Goal: Task Accomplishment & Management: Manage account settings

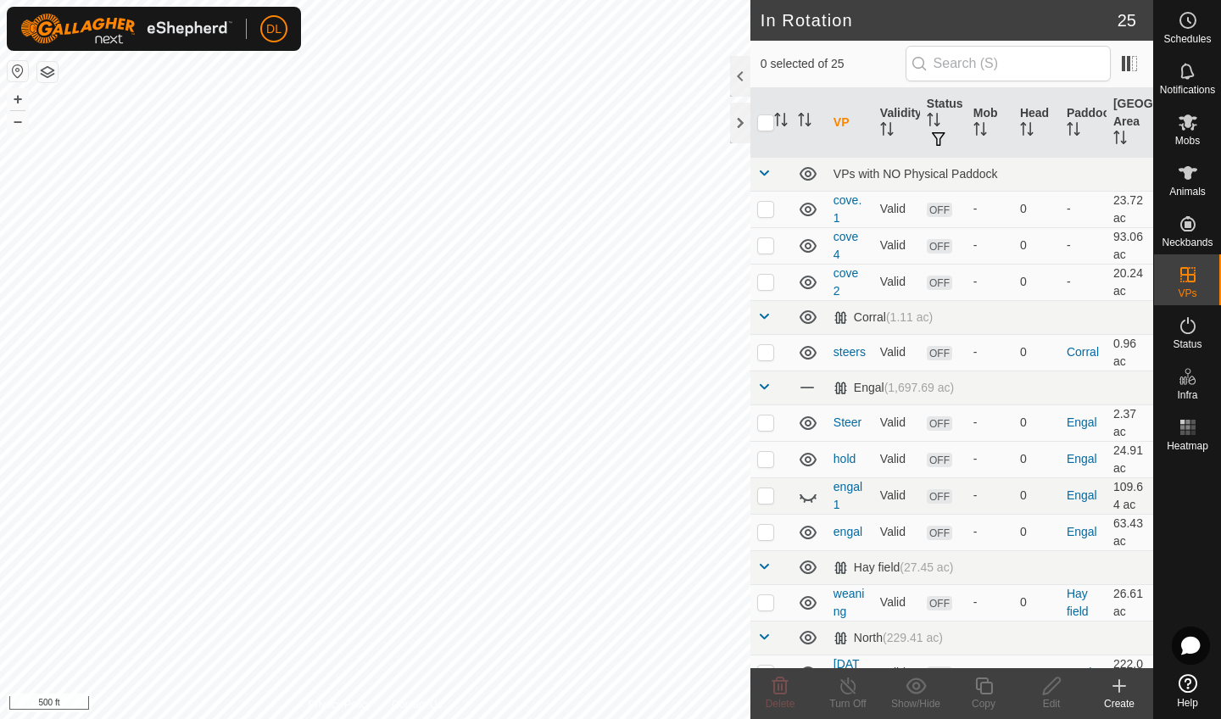
checkbox input "true"
click at [979, 691] on icon at bounding box center [983, 686] width 21 height 20
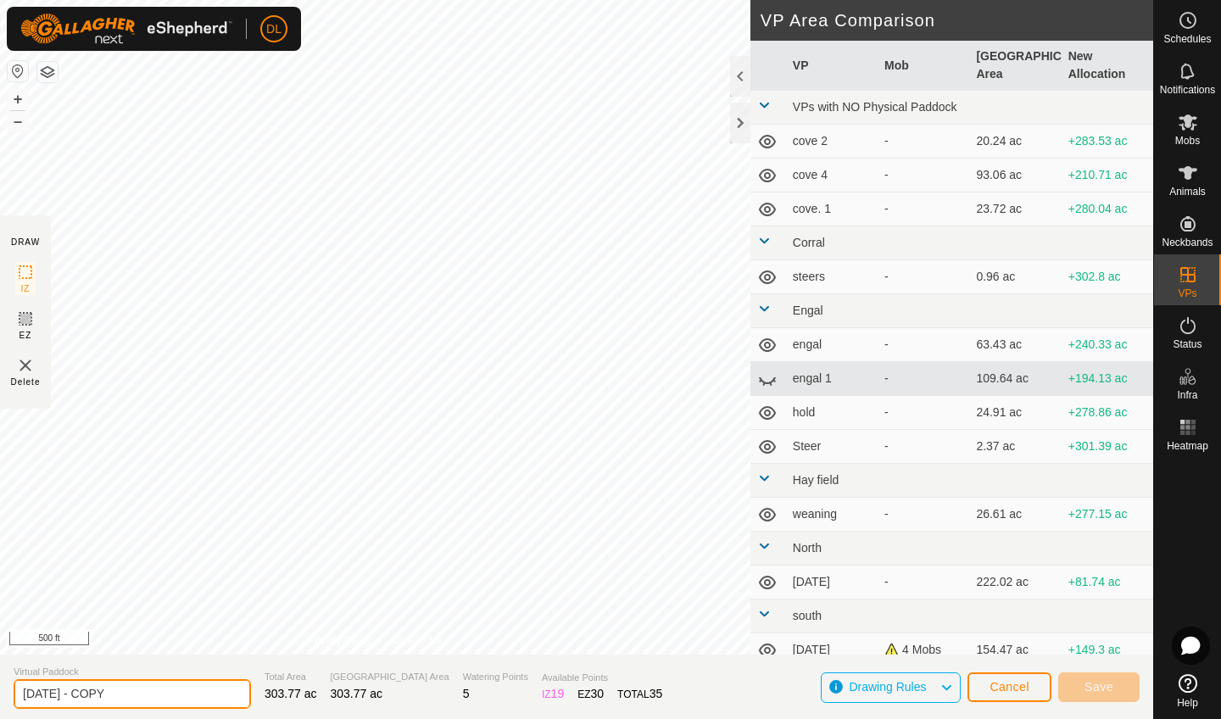
drag, startPoint x: 124, startPoint y: 694, endPoint x: 8, endPoint y: 698, distance: 116.2
click at [8, 698] on section "Virtual Paddock [DATE] - COPY Total Area 303.77 ac Grazing Area 303.77 ac Water…" at bounding box center [576, 686] width 1153 height 64
type input "[DATE] move"
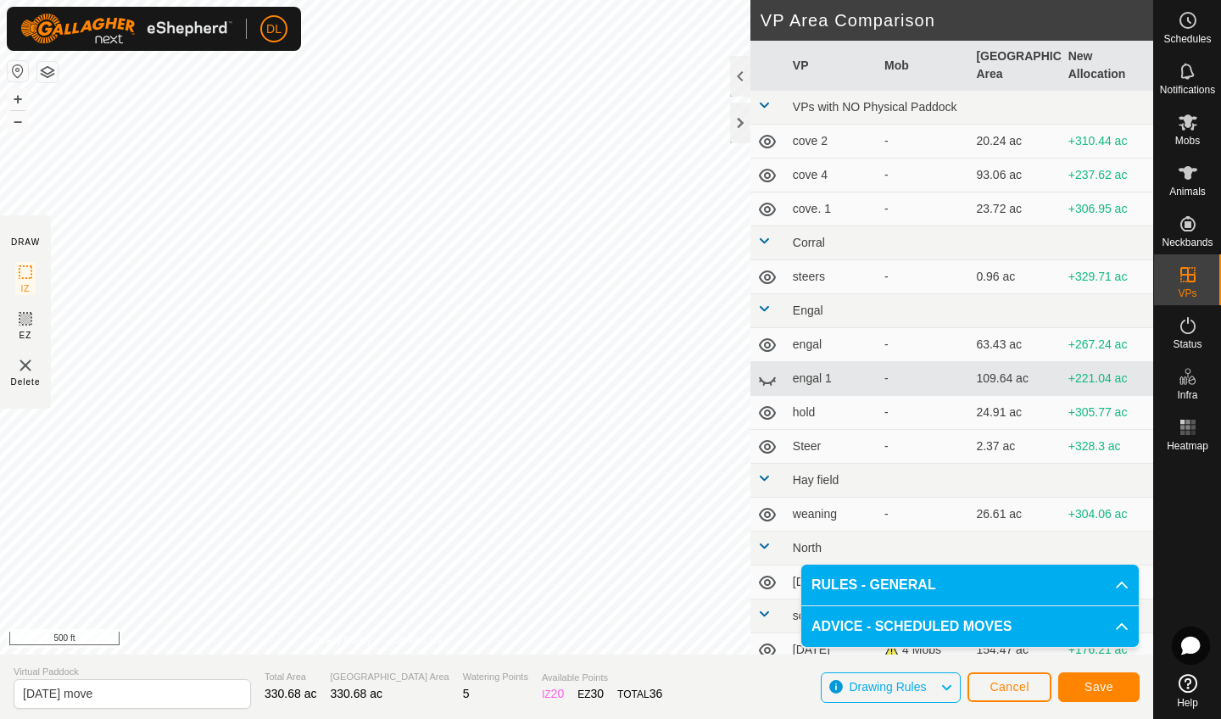
click at [1107, 685] on span "Save" at bounding box center [1098, 687] width 29 height 14
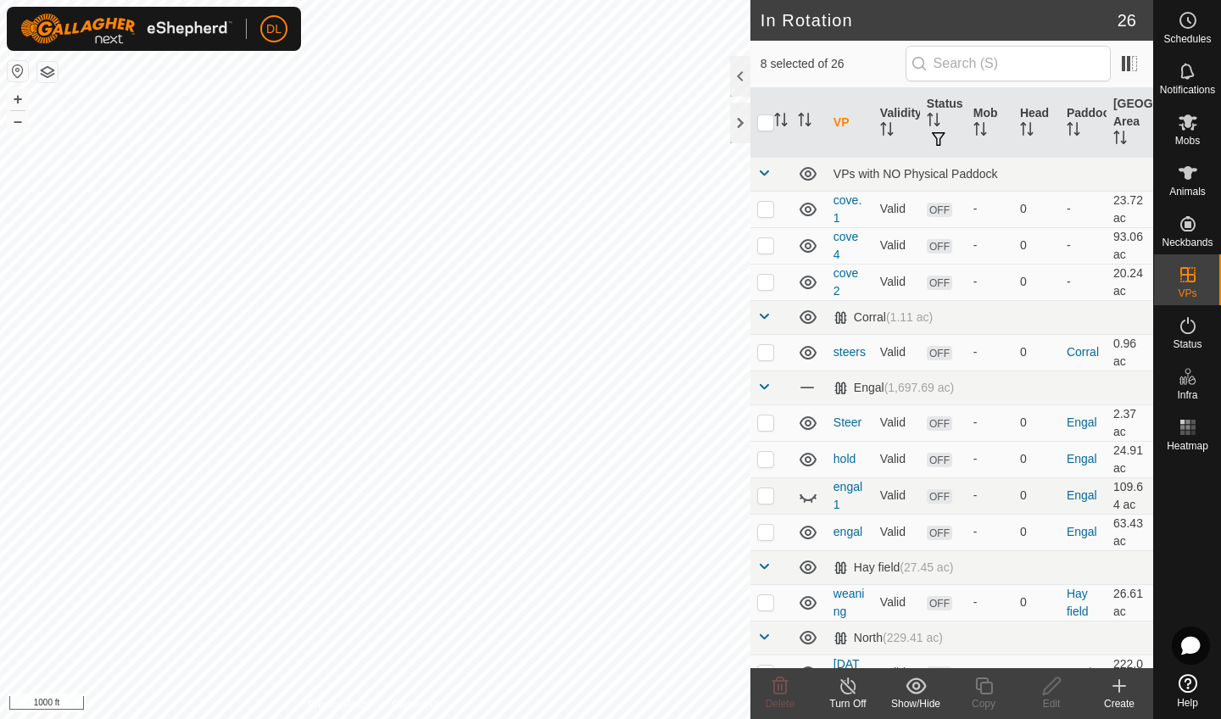
checkbox input "true"
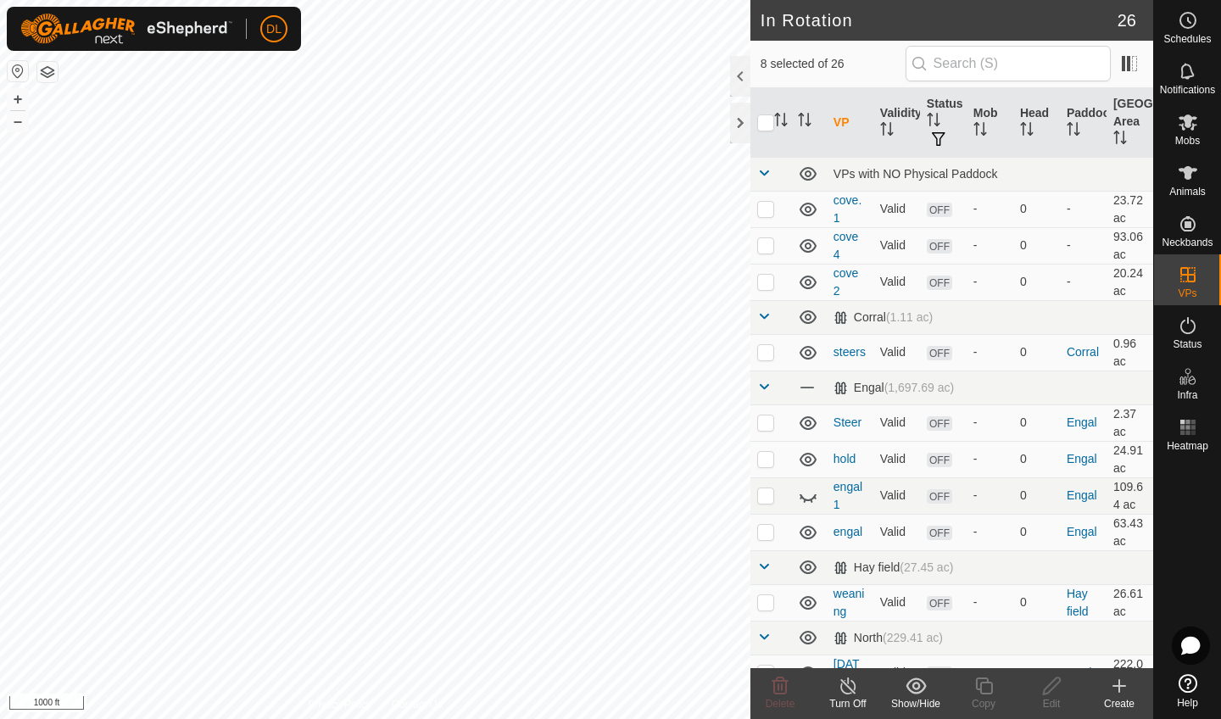
checkbox input "true"
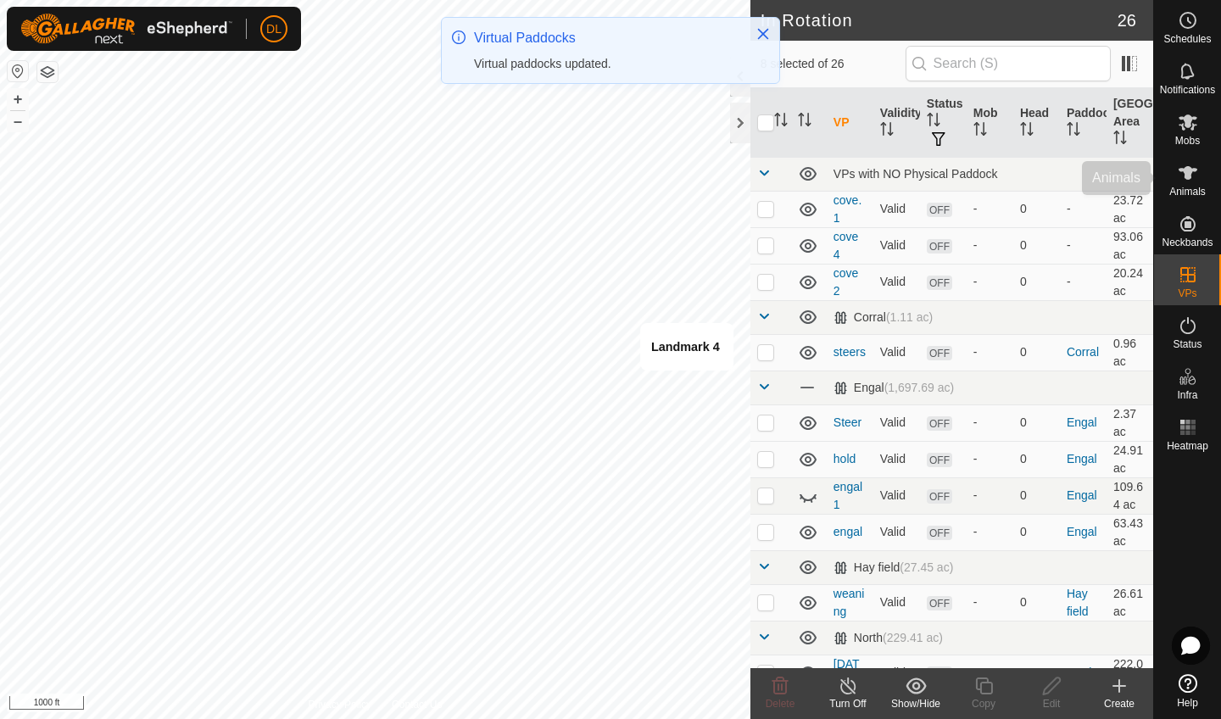
click at [1184, 183] on es-animals-svg-icon at bounding box center [1187, 172] width 31 height 27
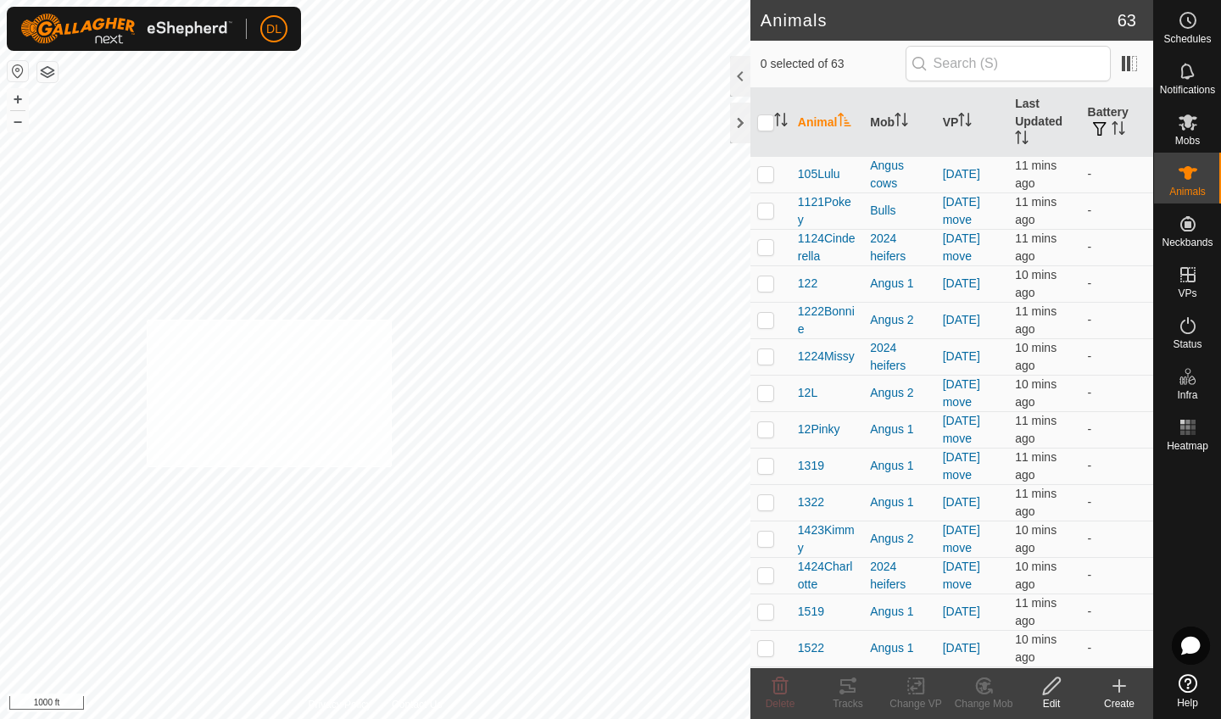
checkbox input "true"
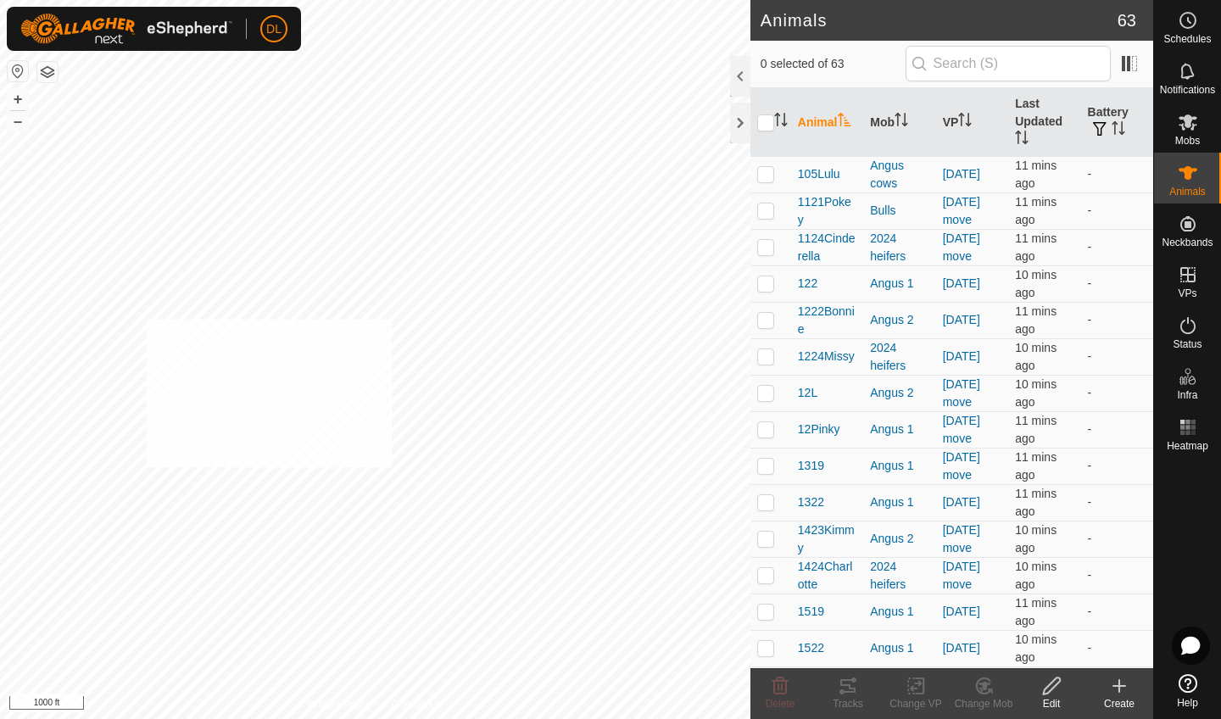
checkbox input "true"
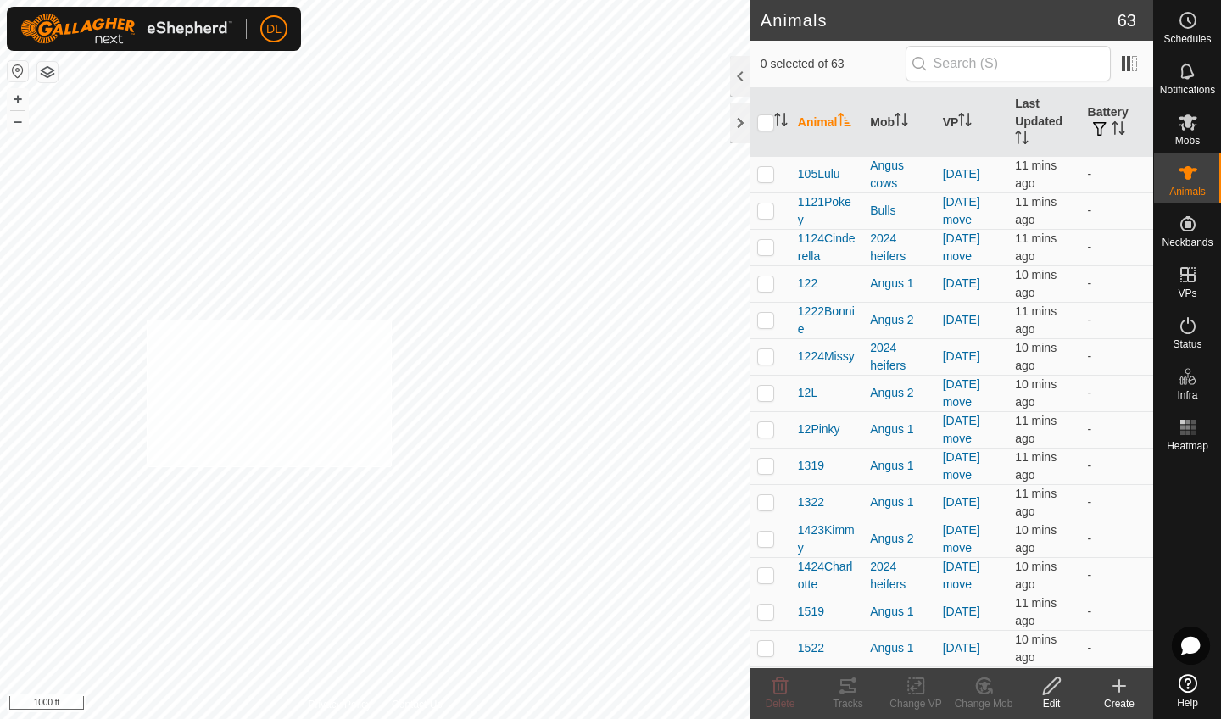
checkbox input "true"
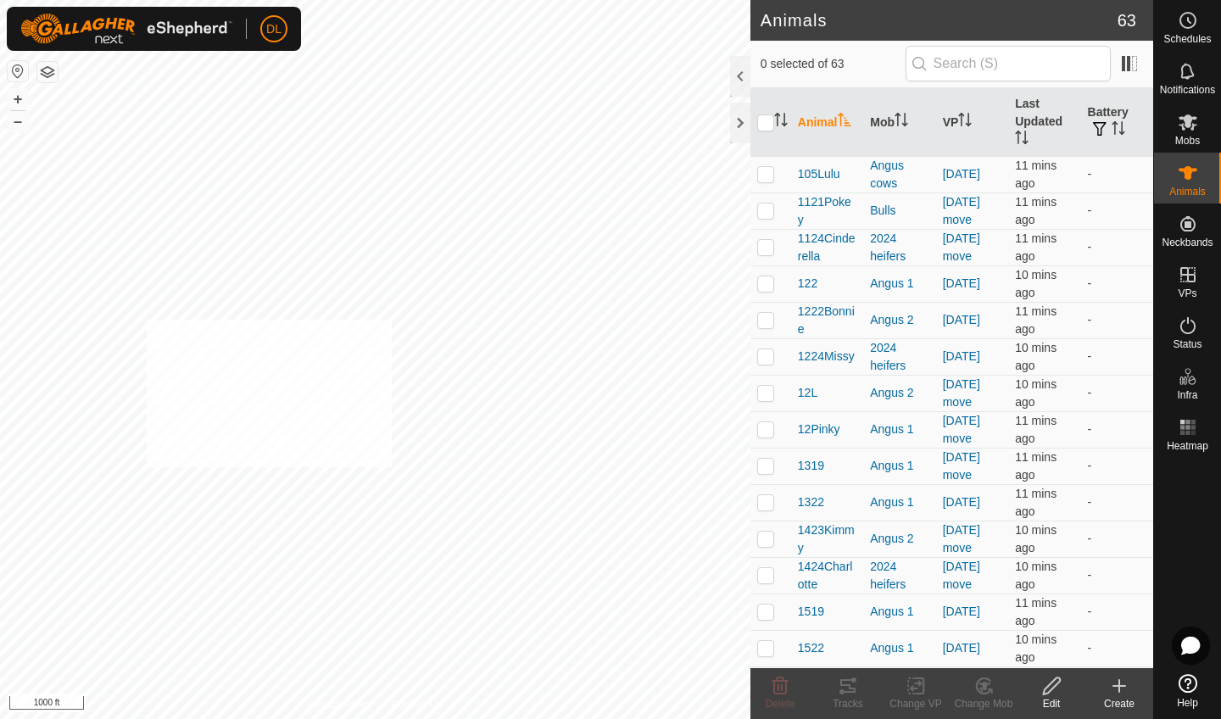
checkbox input "true"
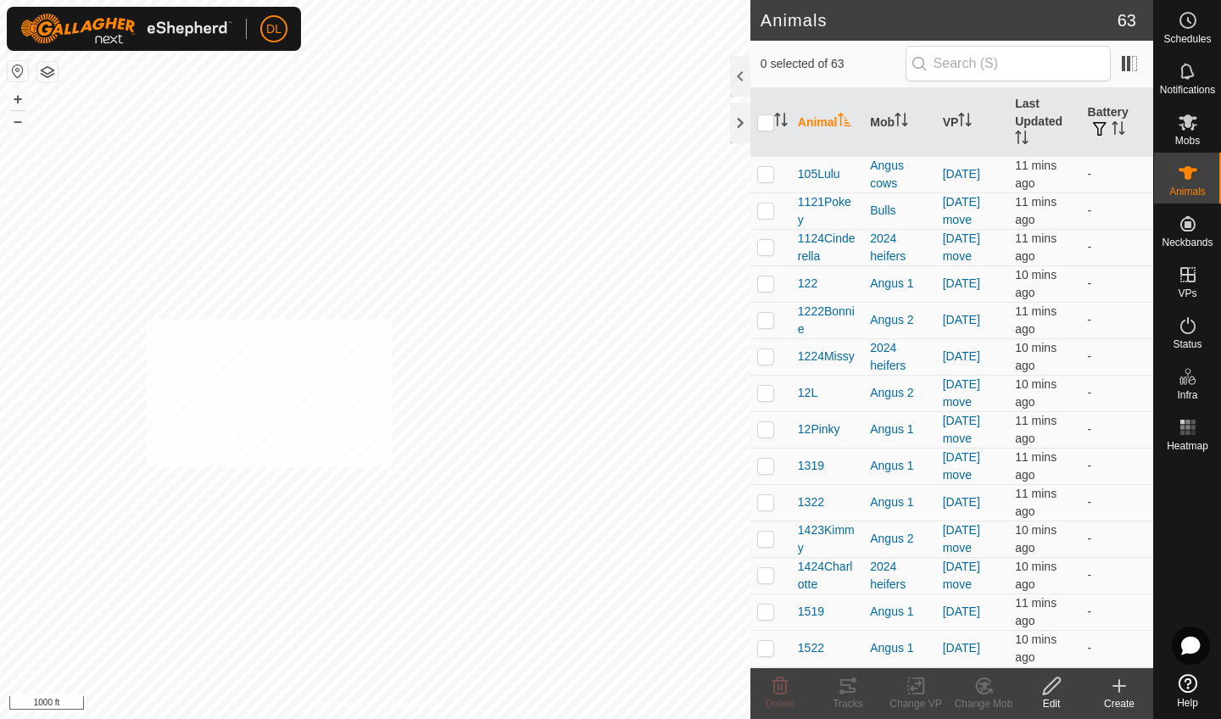
checkbox input "true"
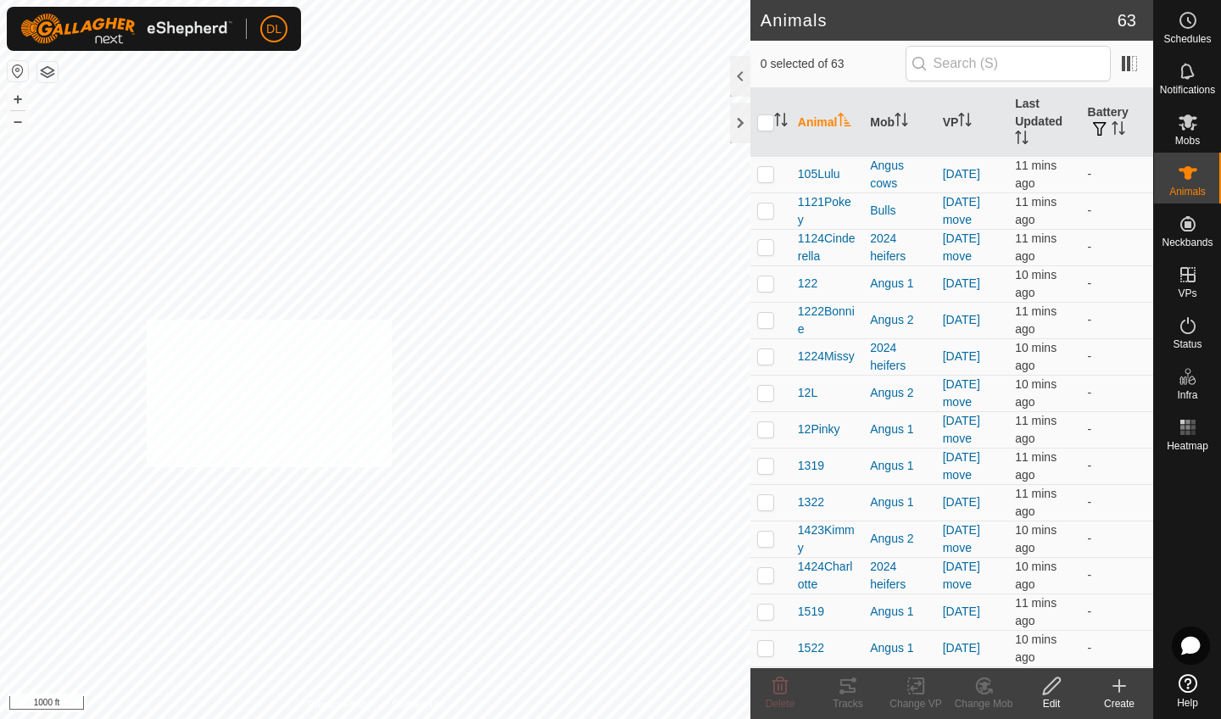
checkbox input "true"
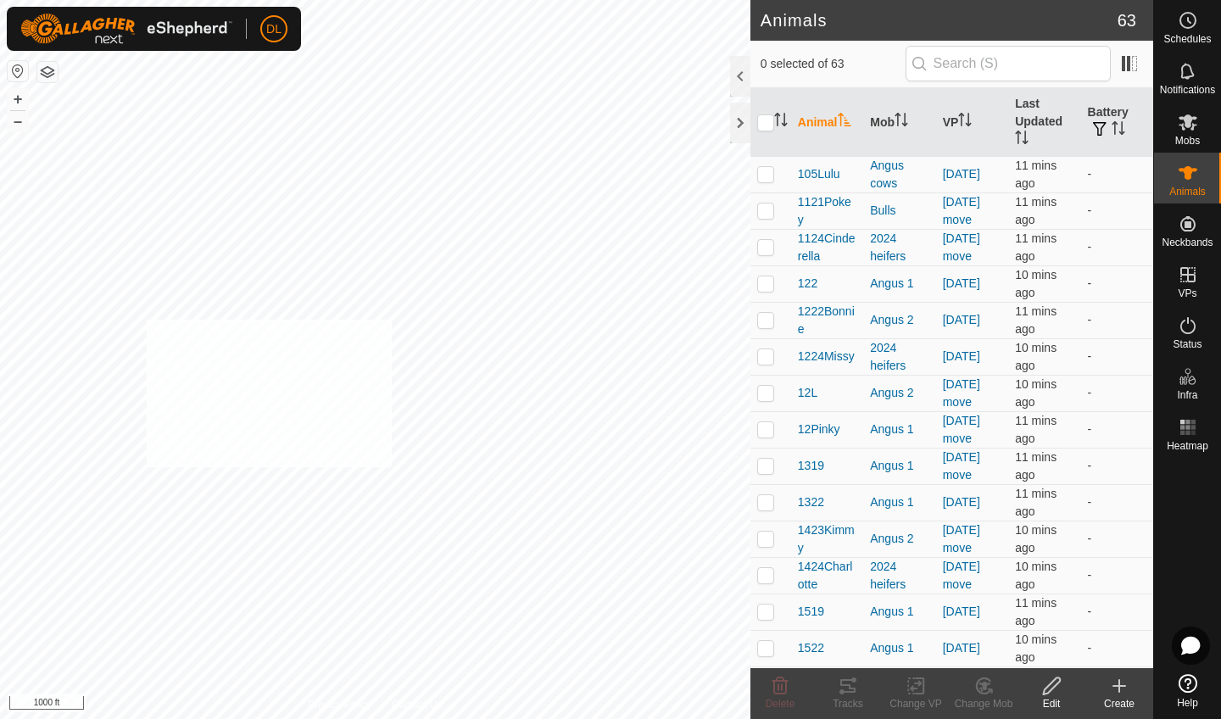
checkbox input "true"
click at [919, 688] on icon at bounding box center [915, 686] width 21 height 20
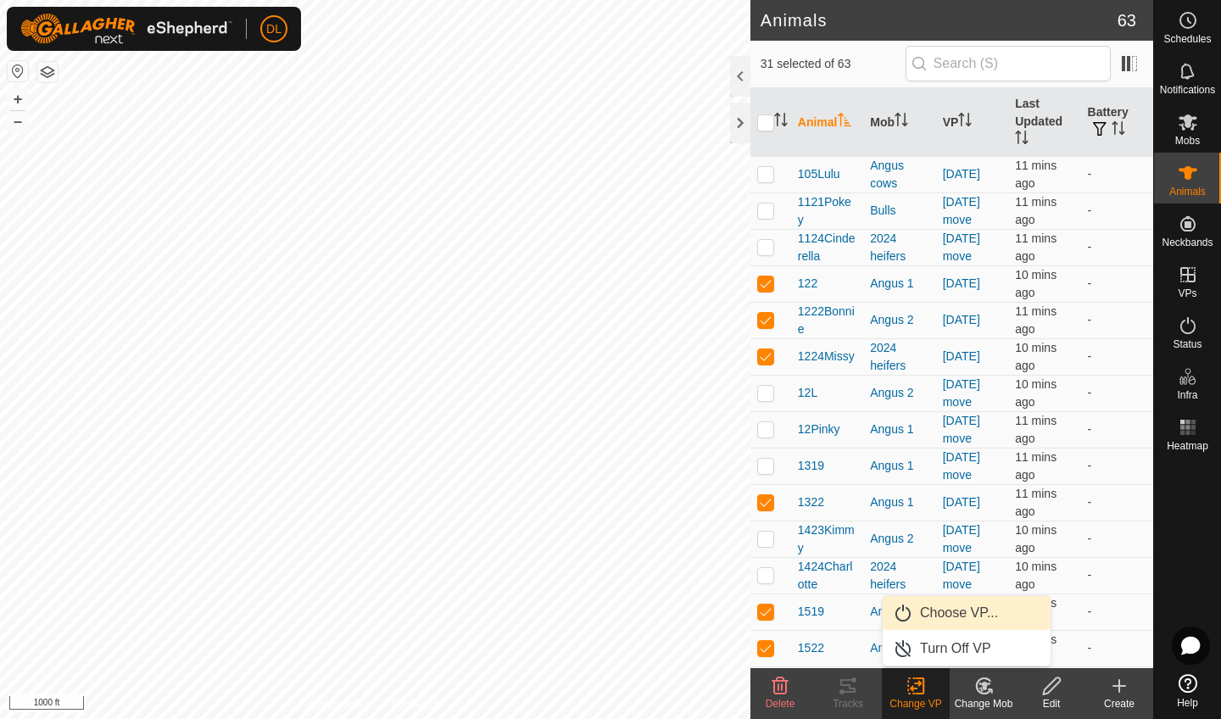
click at [936, 613] on link "Choose VP..." at bounding box center [966, 613] width 168 height 34
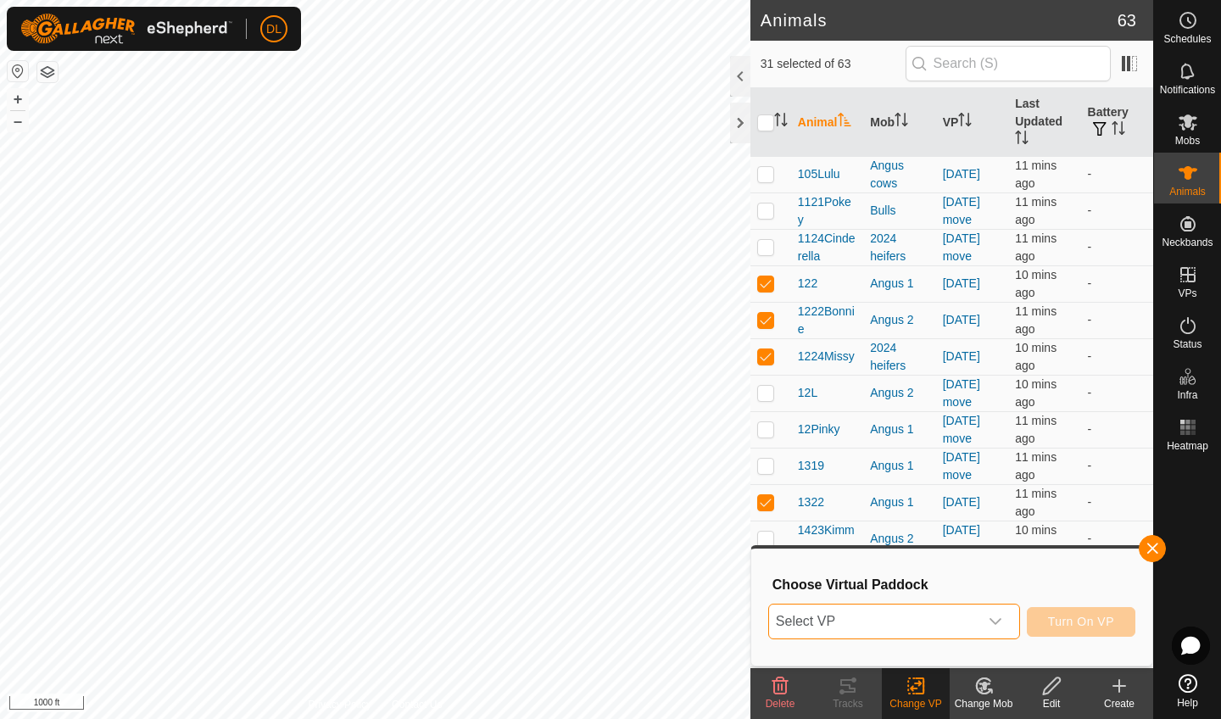
click at [867, 615] on span "Select VP" at bounding box center [873, 621] width 209 height 34
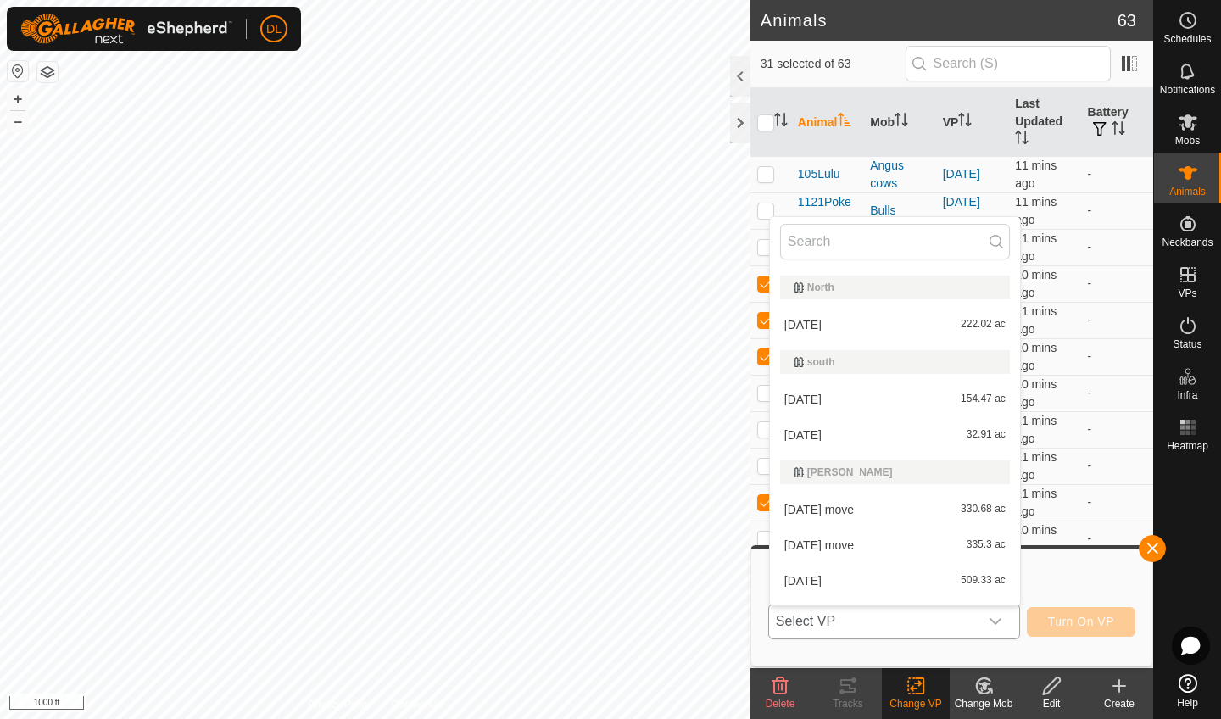
scroll to position [487, 0]
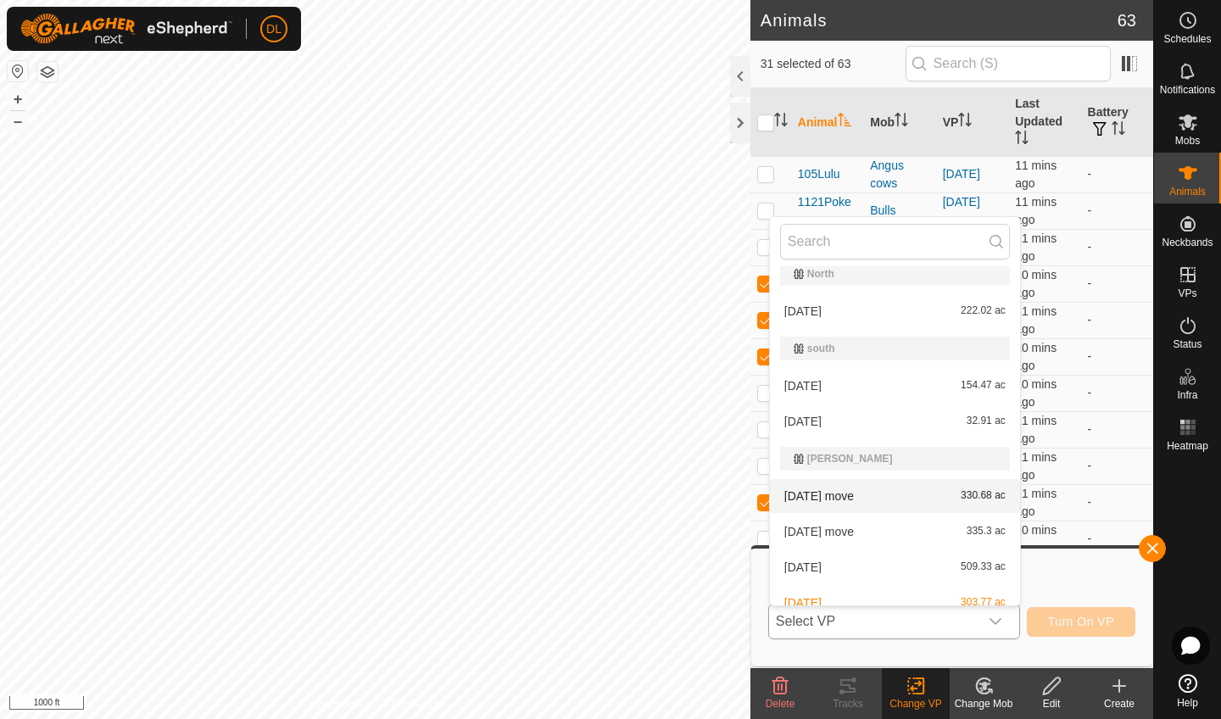
click at [840, 495] on li "aug 11 move 330.68 ac" at bounding box center [895, 496] width 250 height 34
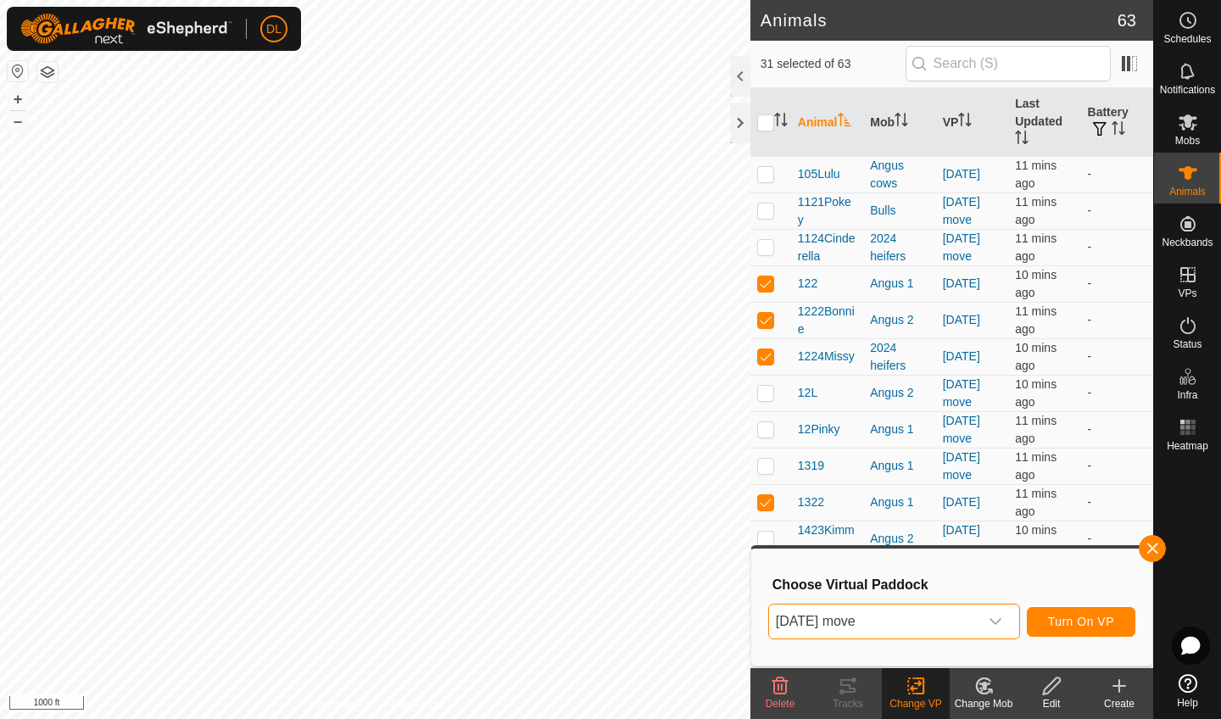
click at [1082, 621] on span "Turn On VP" at bounding box center [1081, 622] width 66 height 14
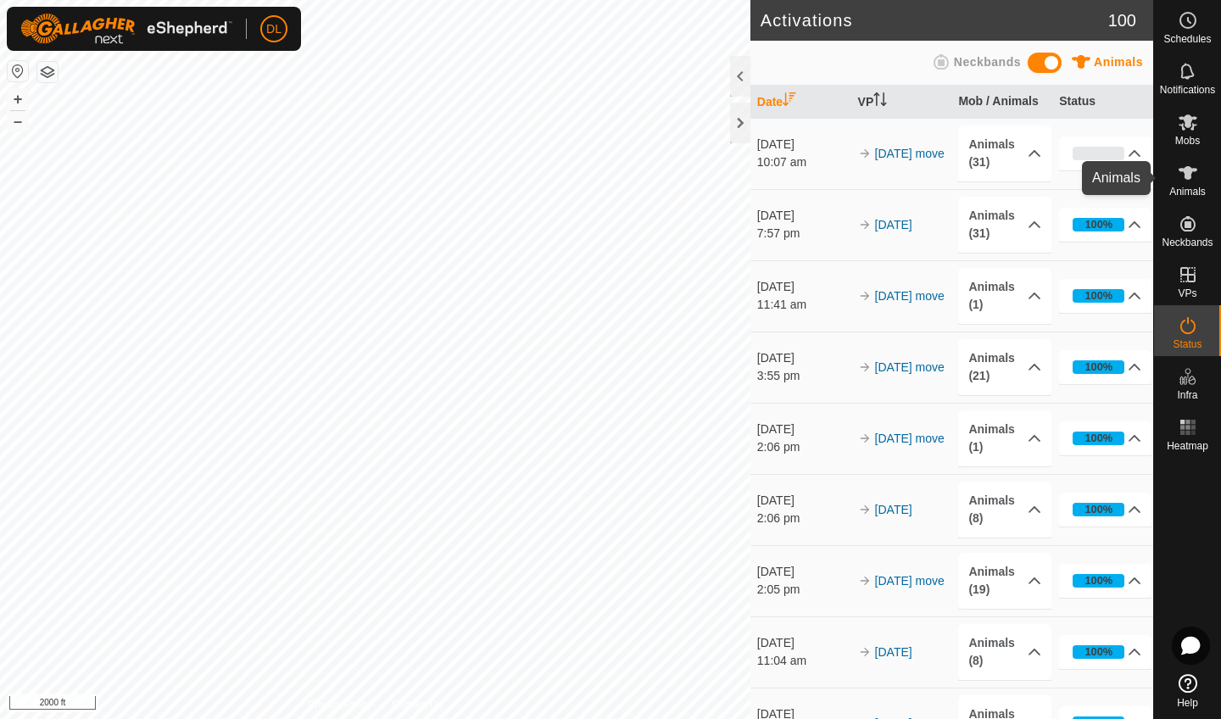
click at [1194, 185] on es-animals-svg-icon at bounding box center [1187, 172] width 31 height 27
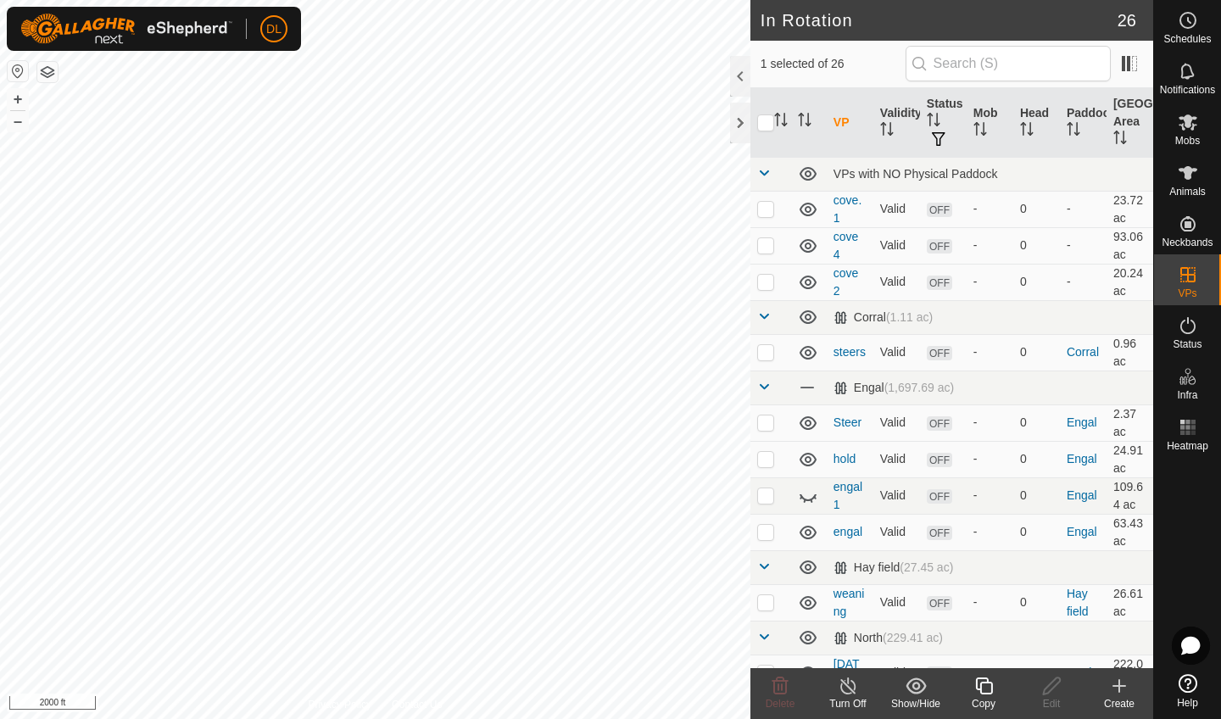
checkbox input "false"
checkbox input "true"
checkbox input "false"
click at [1193, 176] on icon at bounding box center [1187, 173] width 20 height 20
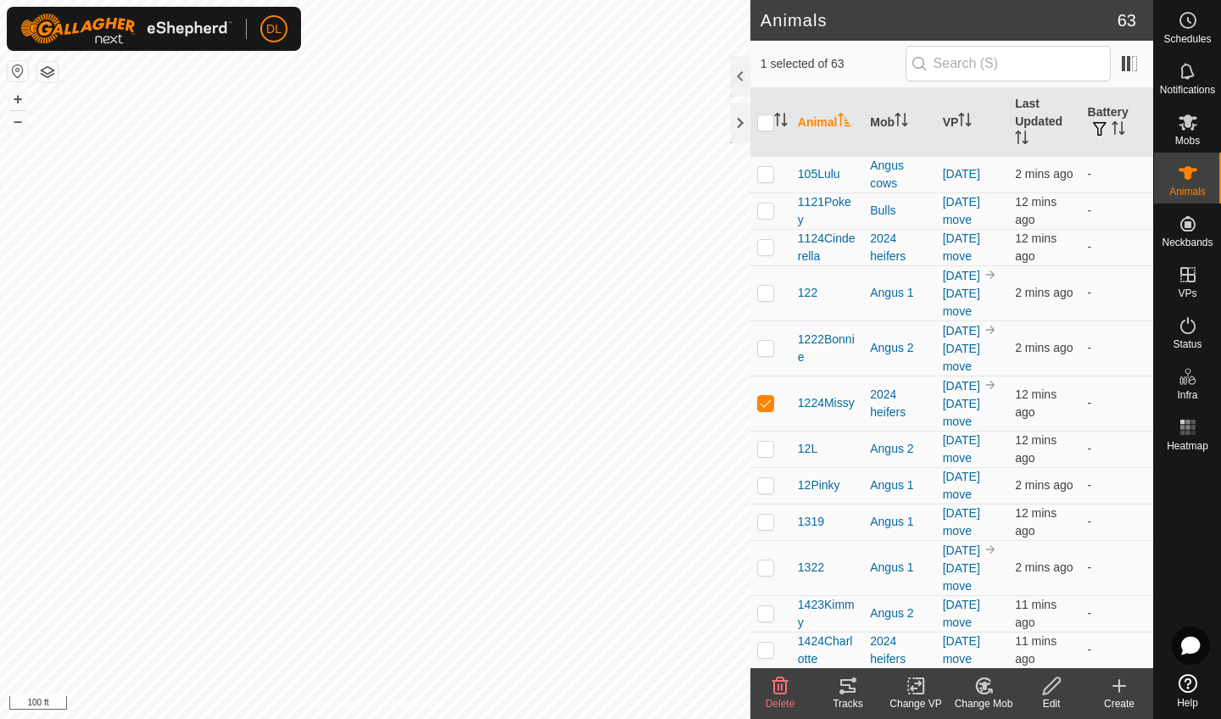
click at [848, 684] on icon at bounding box center [847, 686] width 15 height 14
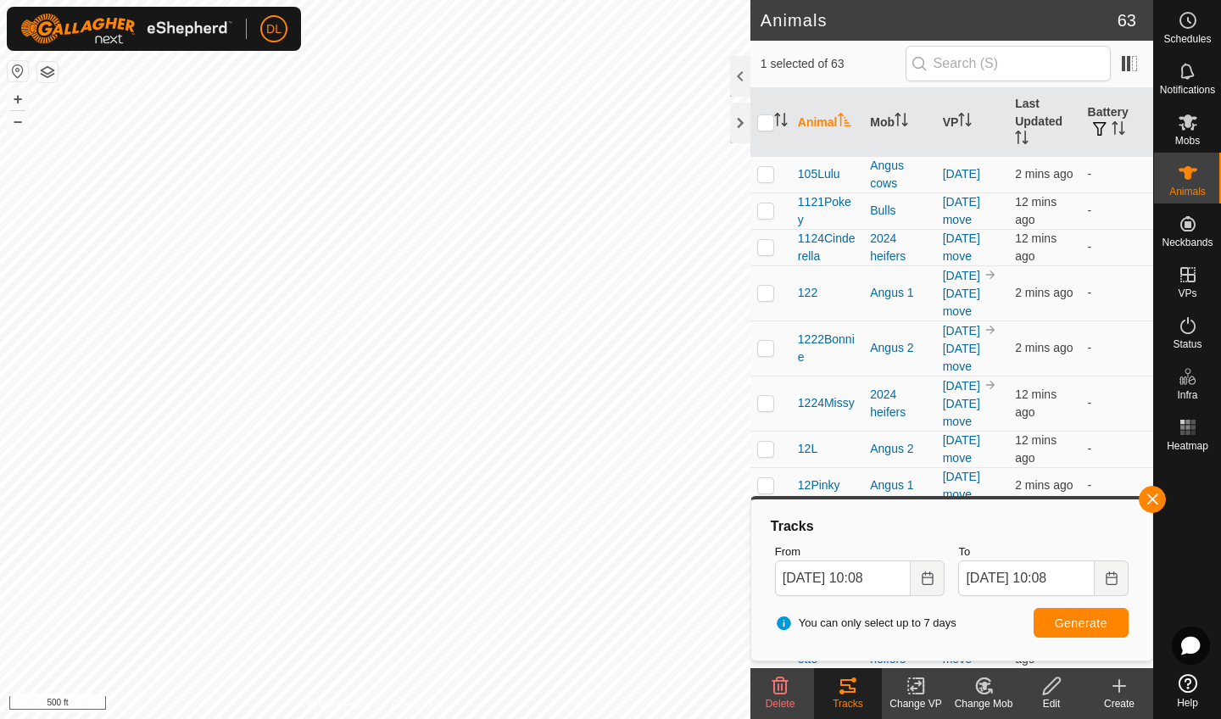
checkbox input "false"
checkbox input "true"
click at [1060, 616] on span "Generate" at bounding box center [1080, 623] width 53 height 14
click at [1154, 498] on button "button" at bounding box center [1151, 499] width 27 height 27
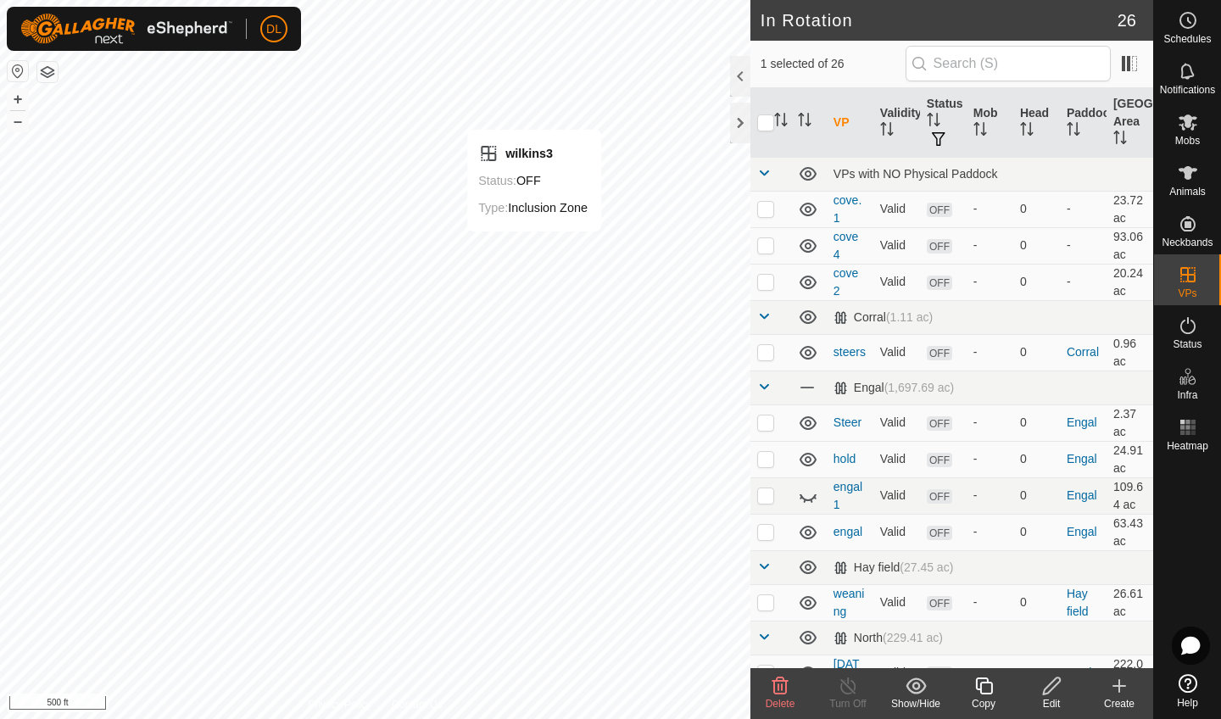
checkbox input "false"
checkbox input "true"
click at [1050, 696] on div "Edit" at bounding box center [1051, 703] width 68 height 15
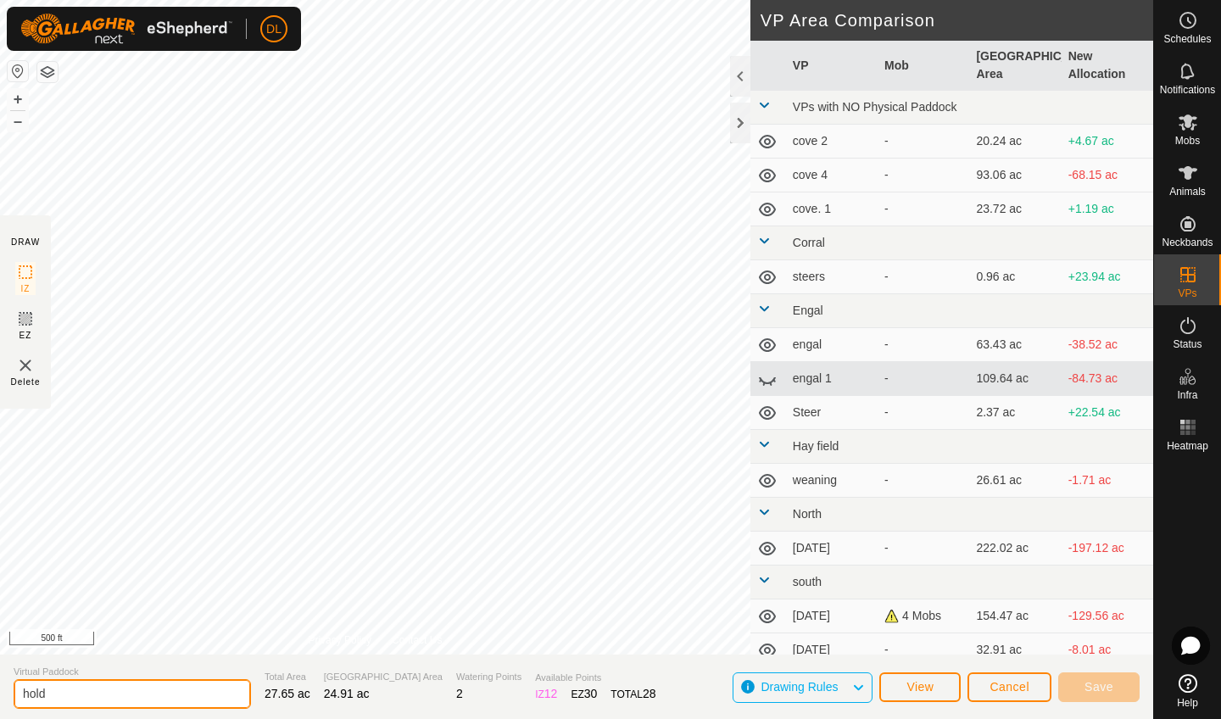
drag, startPoint x: 71, startPoint y: 692, endPoint x: 13, endPoint y: 688, distance: 58.6
click at [13, 688] on section "Virtual Paddock hold Total Area 27.65 ac Grazing Area 24.91 ac Watering Points …" at bounding box center [576, 686] width 1153 height 64
type input "bulls"
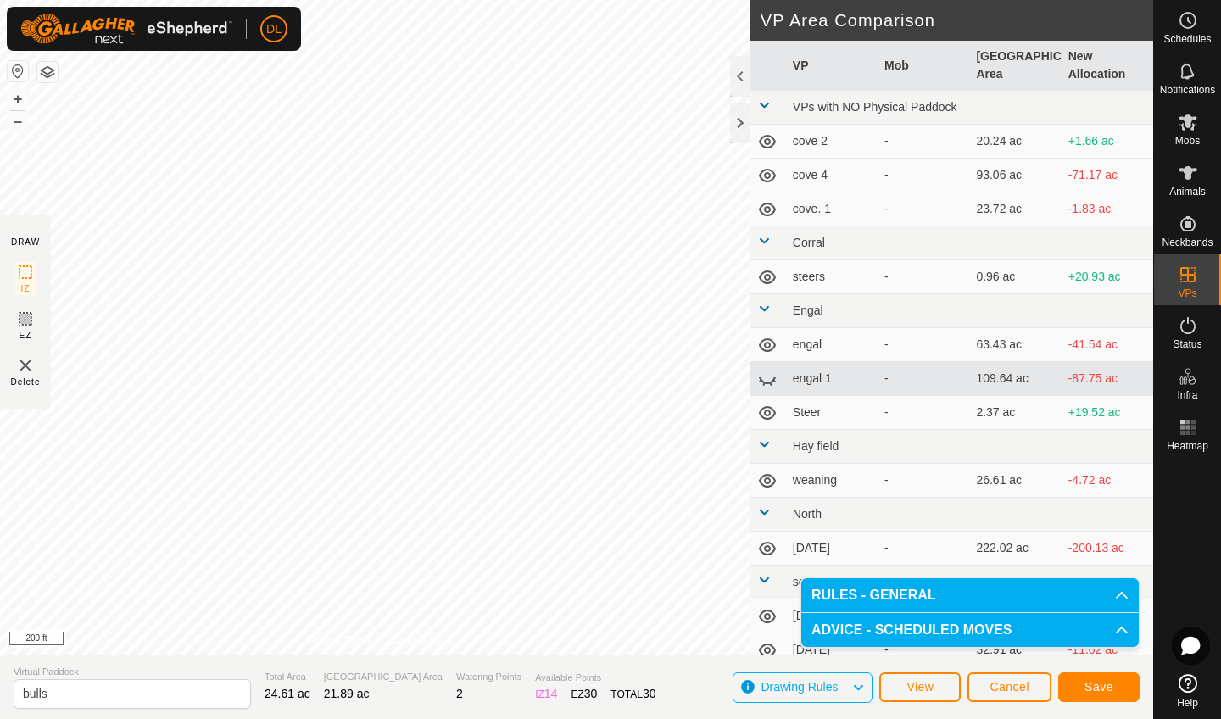
click at [1088, 688] on span "Save" at bounding box center [1098, 687] width 29 height 14
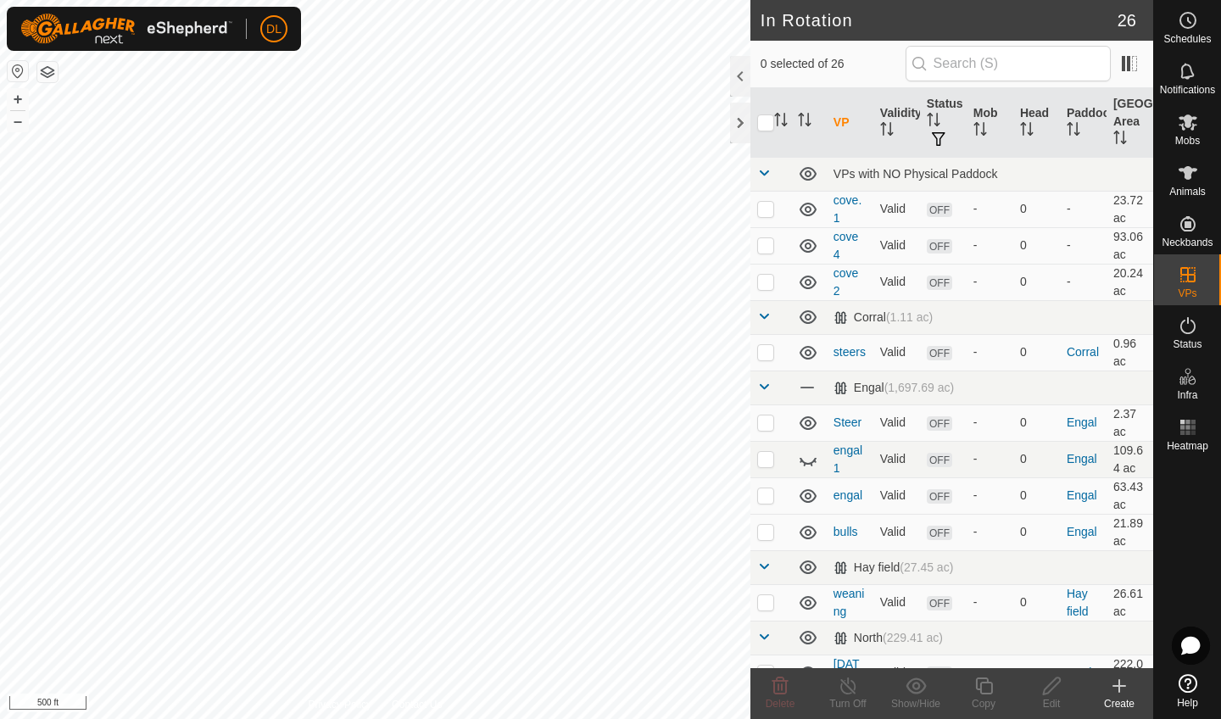
checkbox input "true"
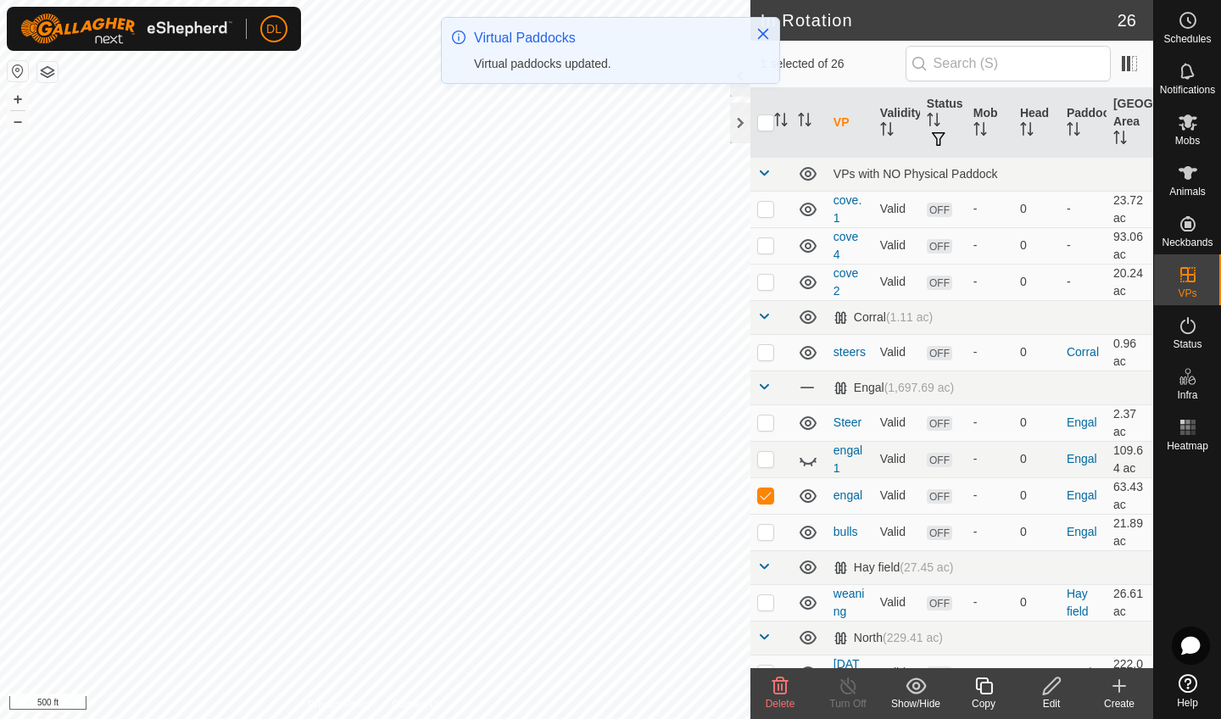
click at [780, 681] on icon at bounding box center [780, 685] width 16 height 17
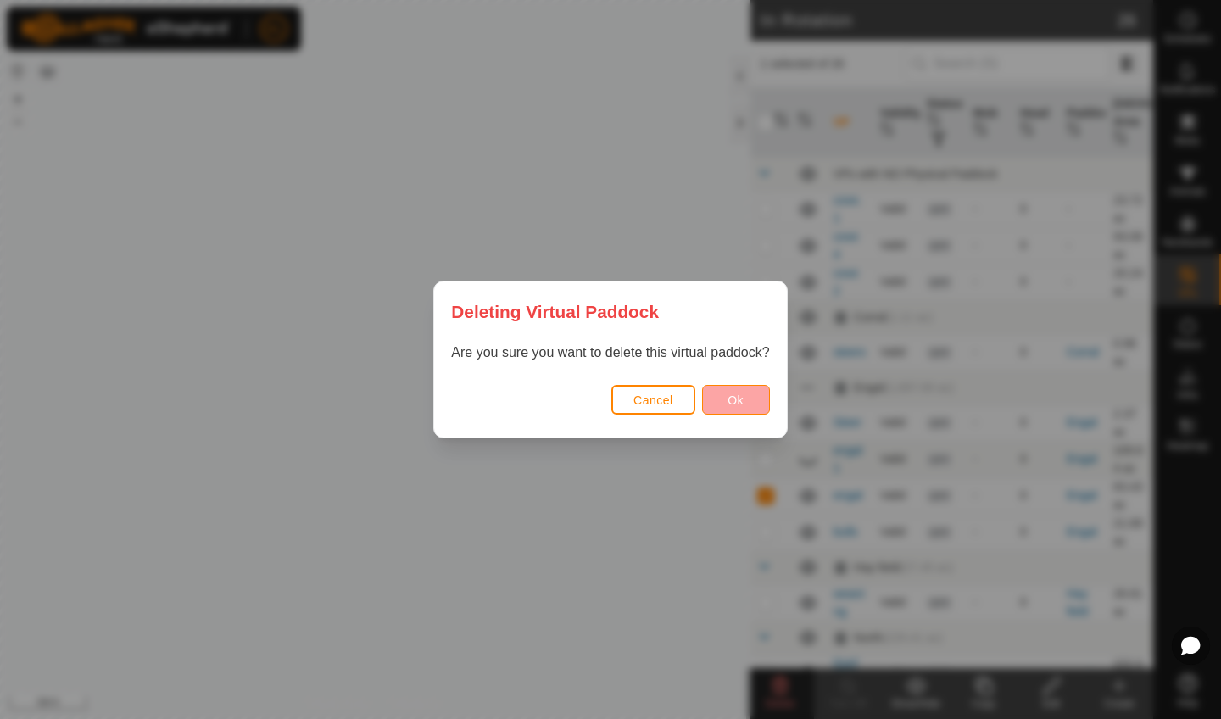
click at [729, 396] on span "Ok" at bounding box center [735, 400] width 16 height 14
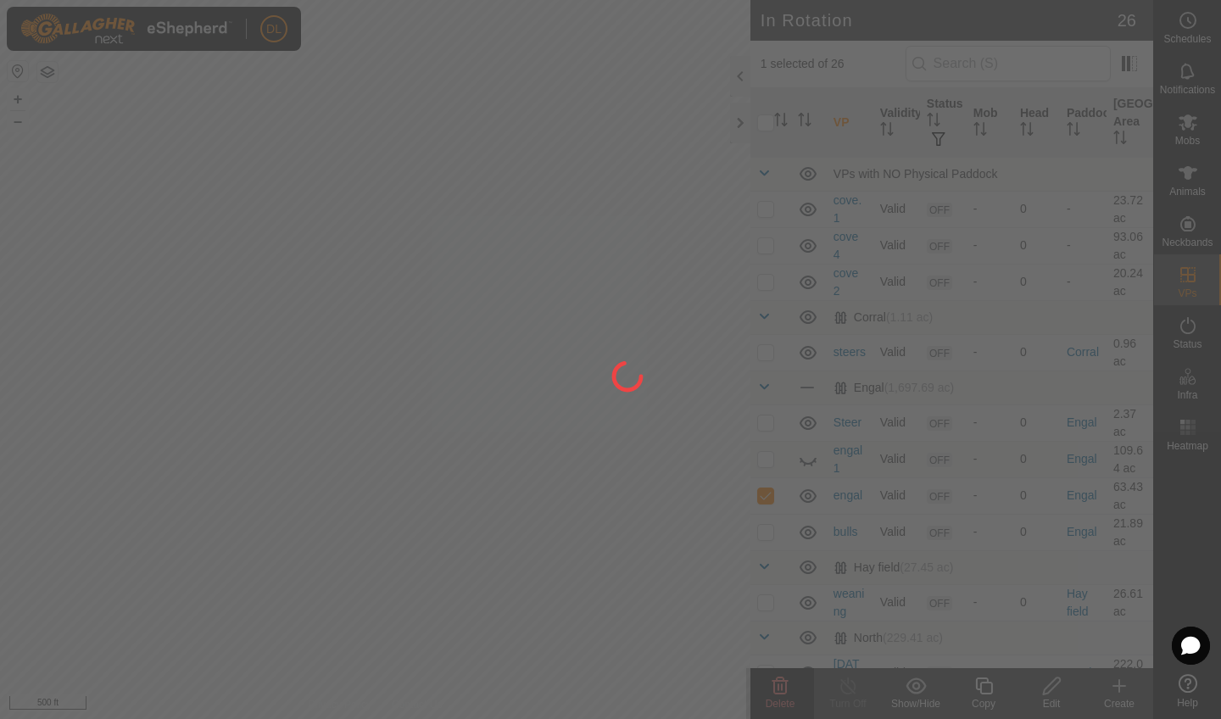
checkbox input "false"
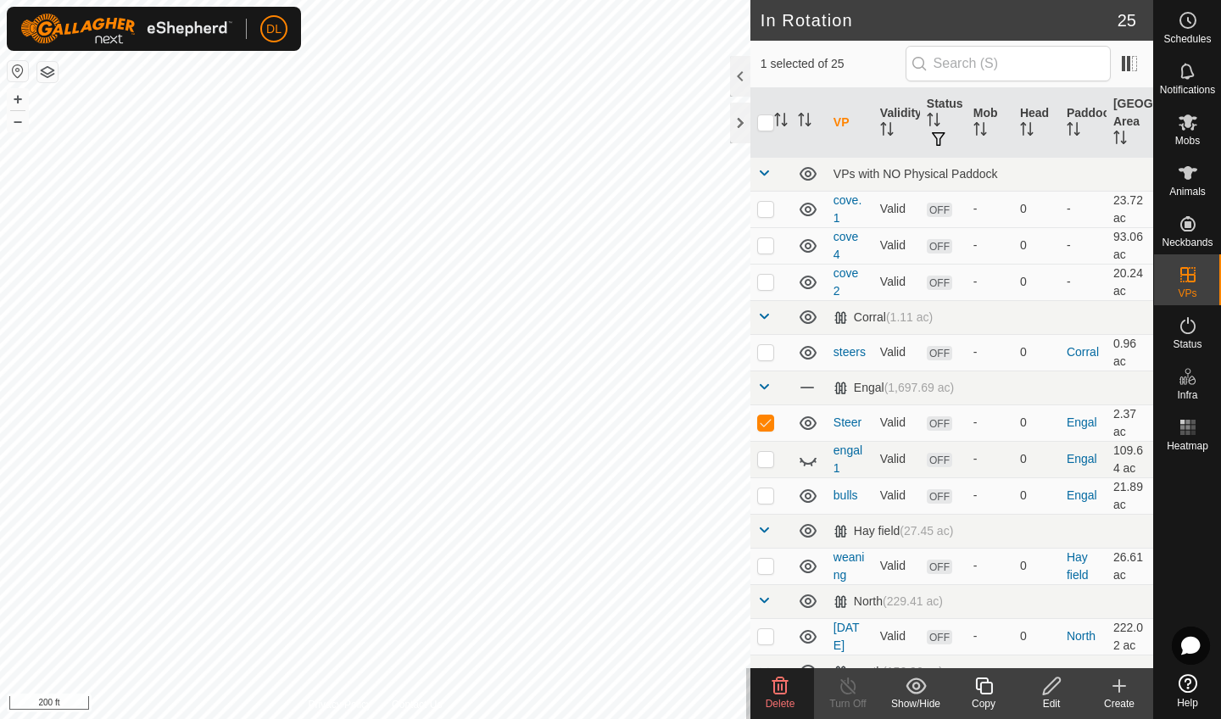
click at [777, 697] on div "Delete" at bounding box center [780, 703] width 68 height 15
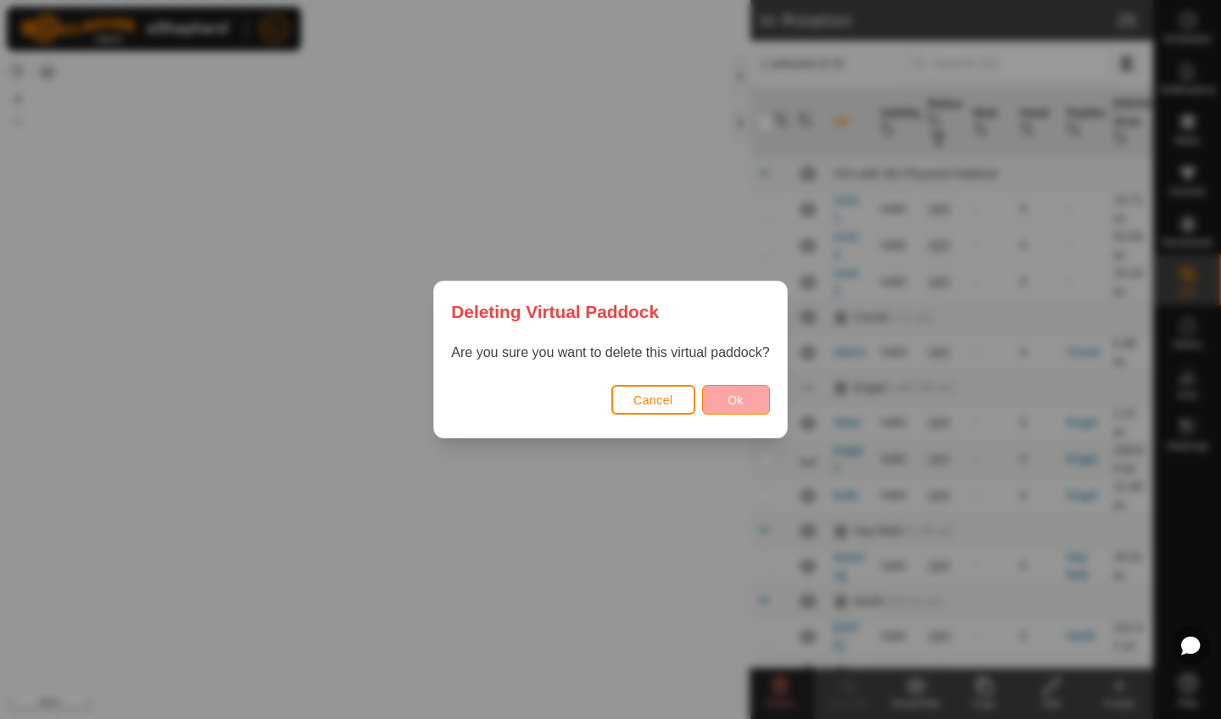
click at [743, 407] on button "Ok" at bounding box center [736, 400] width 68 height 30
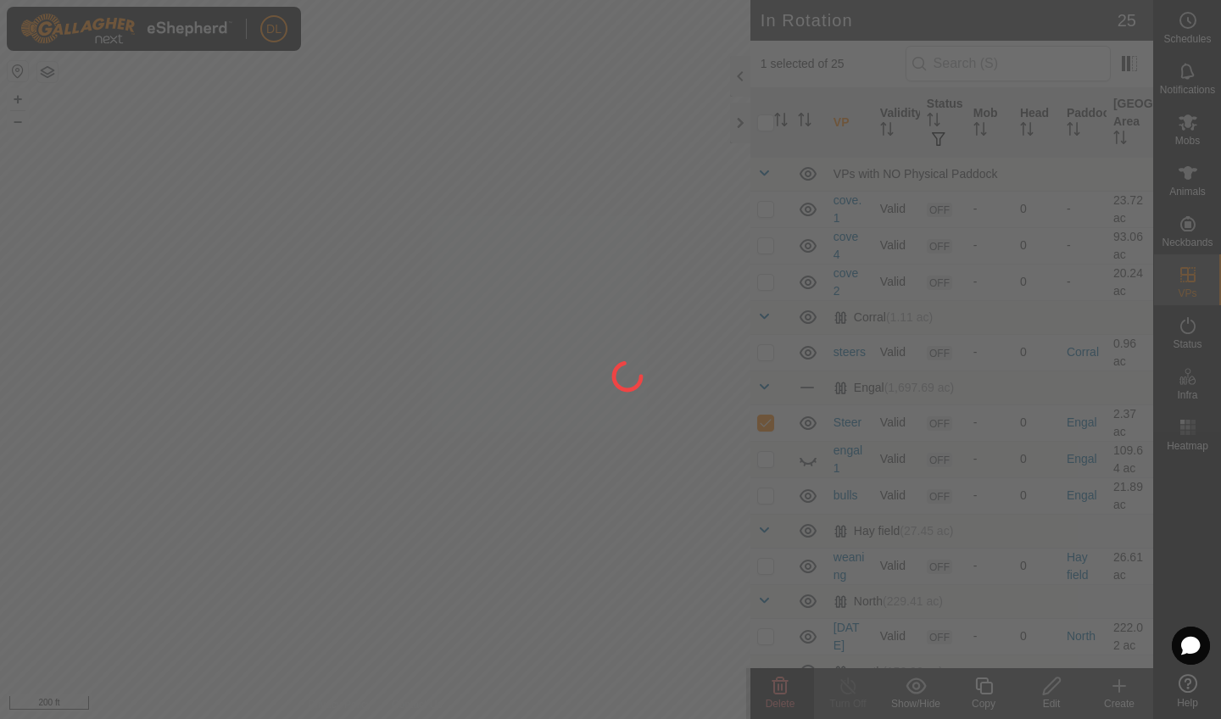
checkbox input "false"
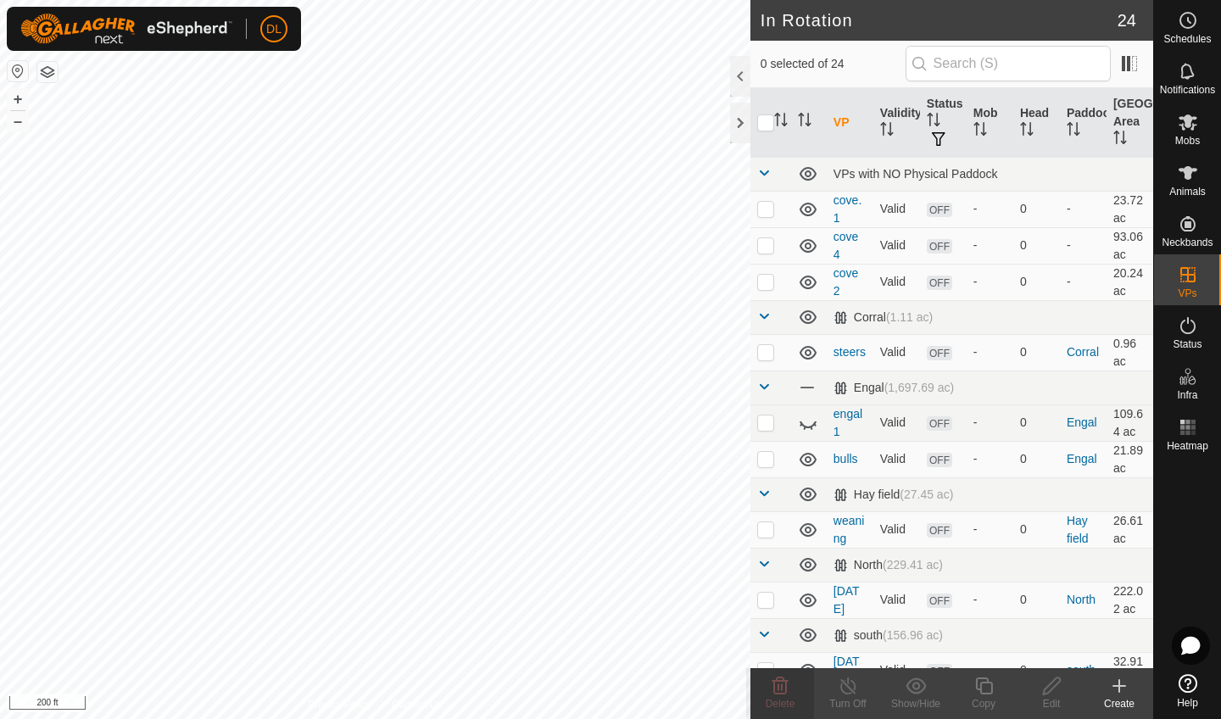
checkbox input "true"
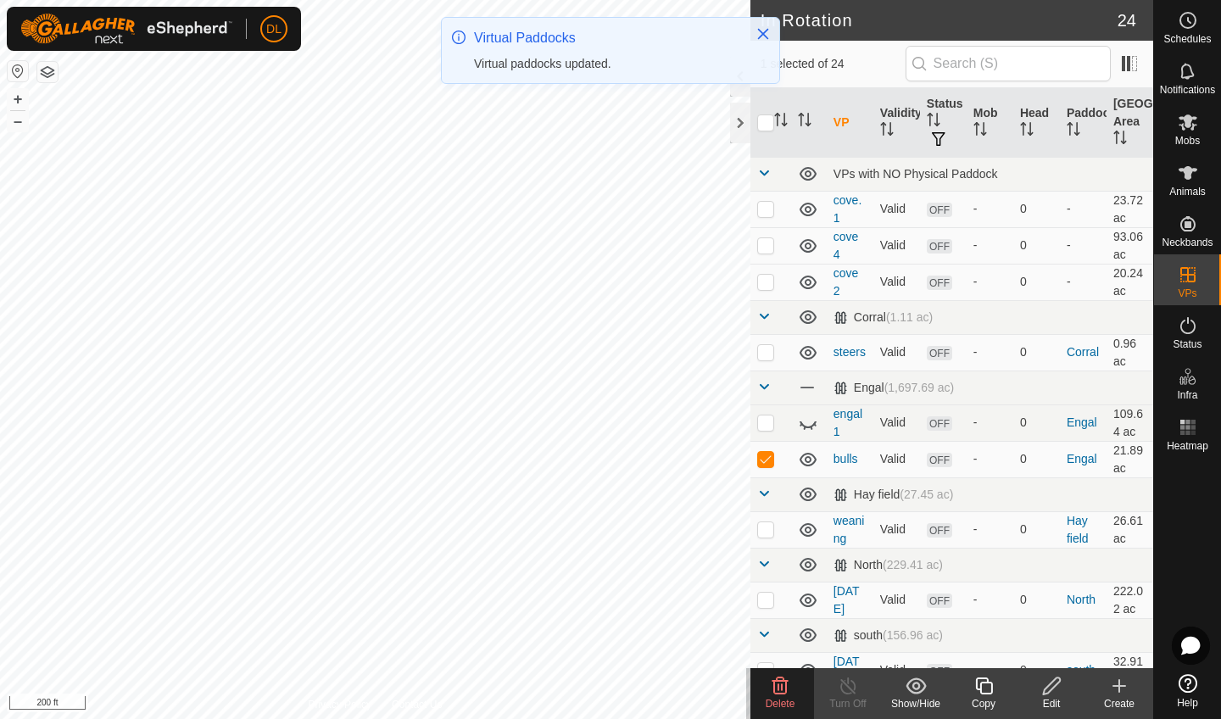
click at [1053, 693] on icon at bounding box center [1051, 686] width 21 height 20
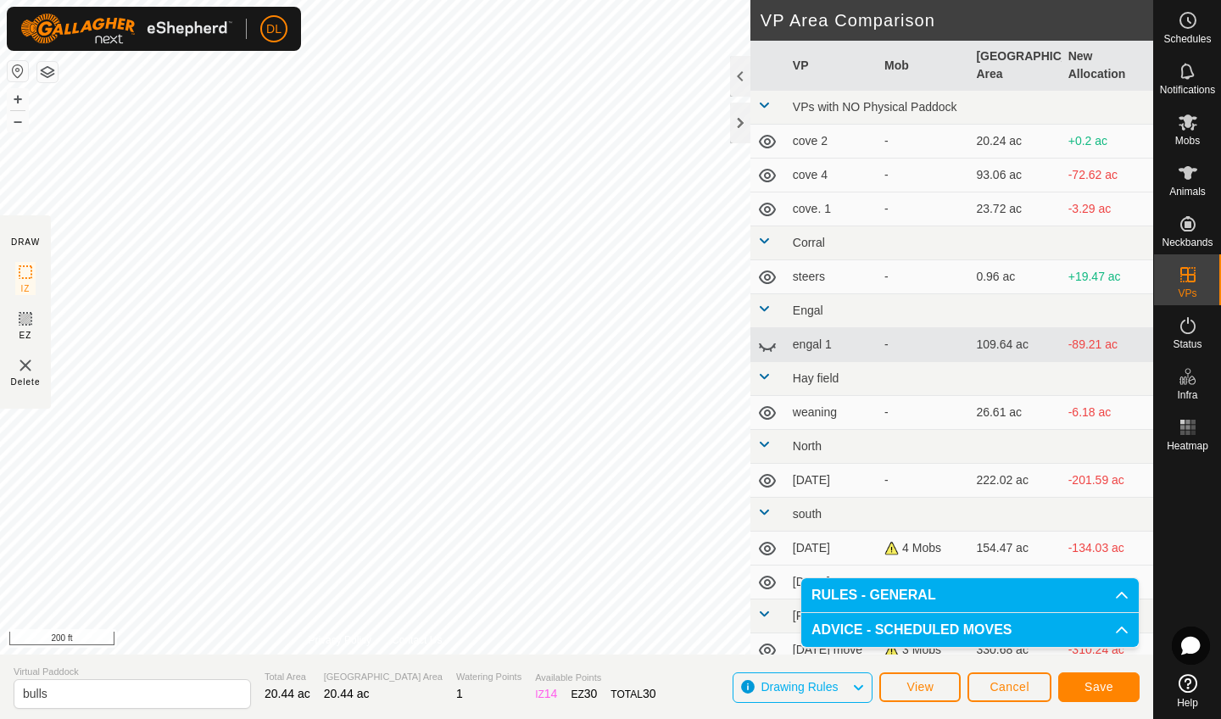
click at [1108, 691] on span "Save" at bounding box center [1098, 687] width 29 height 14
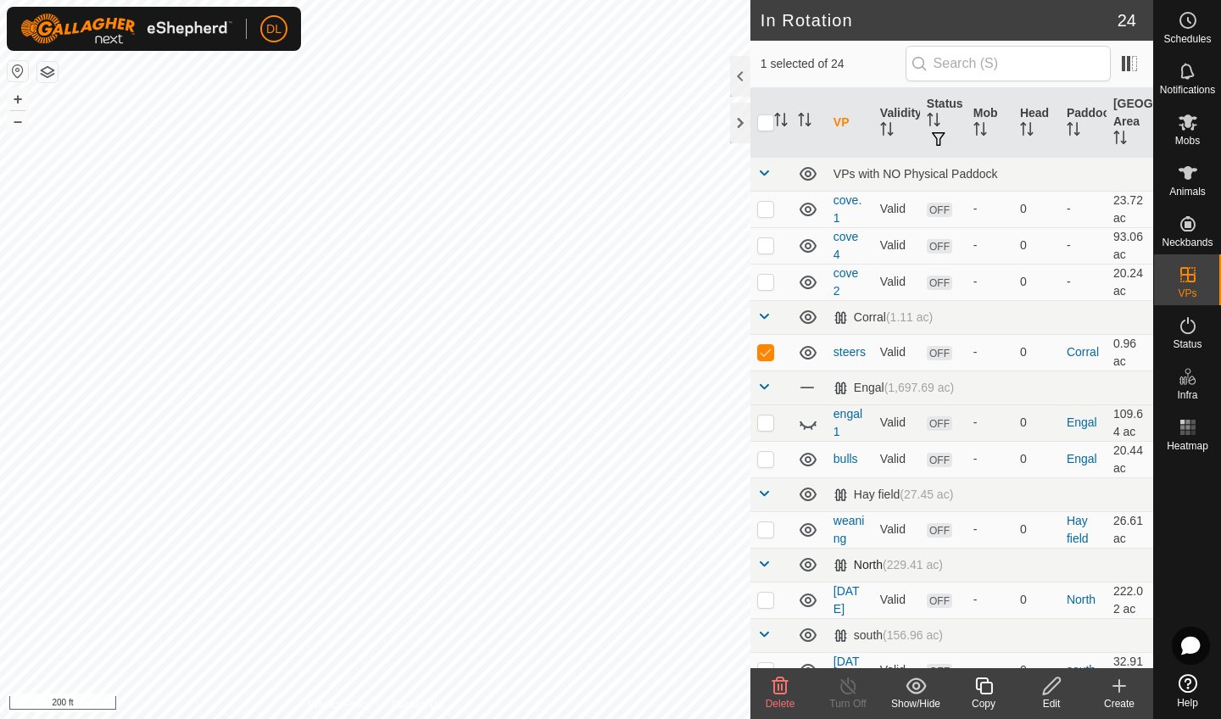
checkbox input "true"
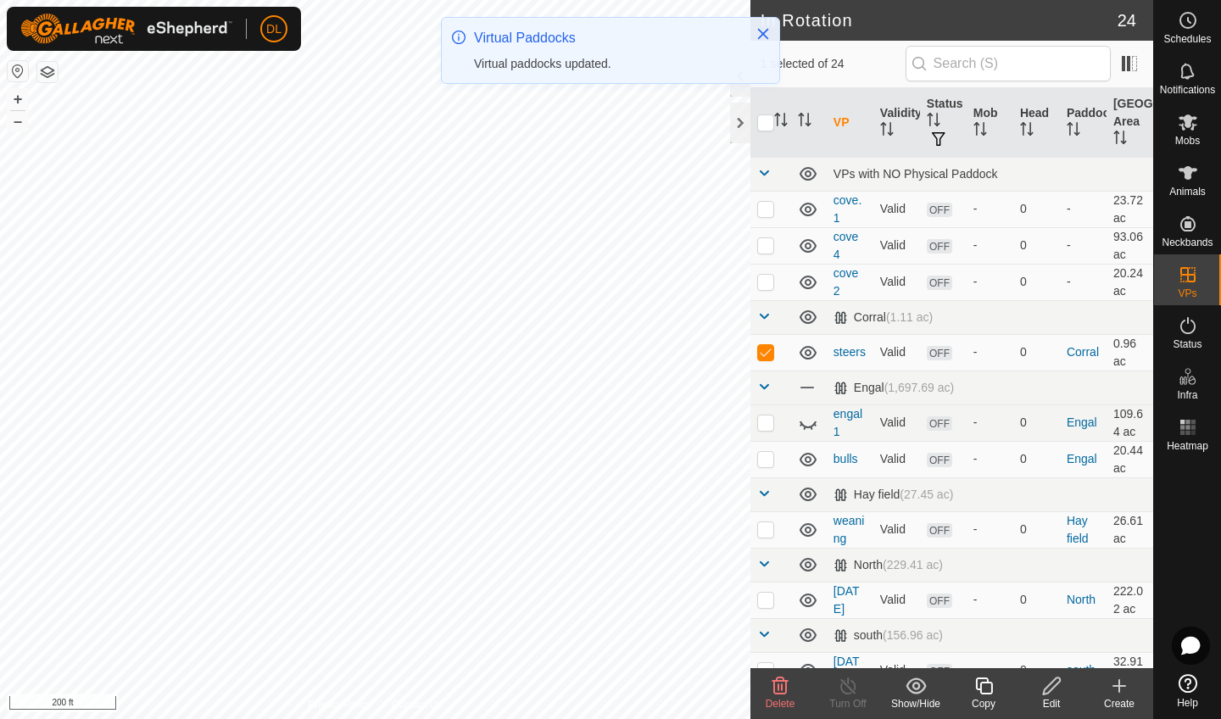
click at [1053, 693] on icon at bounding box center [1051, 686] width 21 height 20
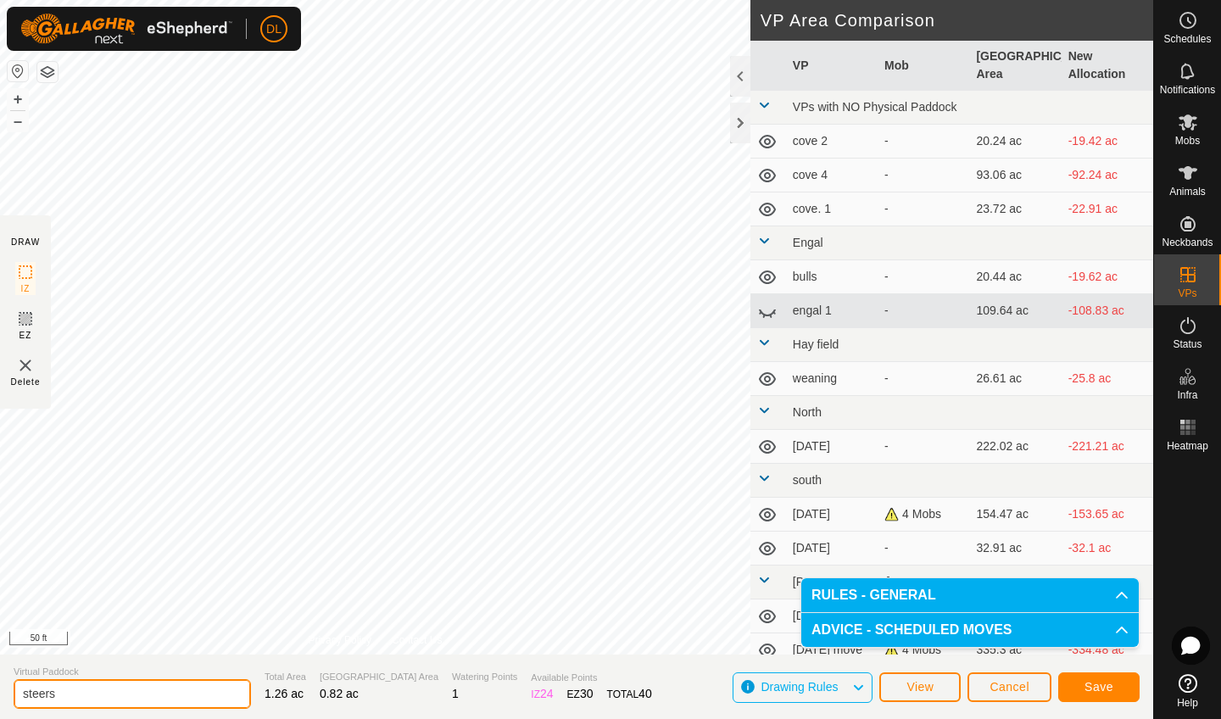
drag, startPoint x: 108, startPoint y: 698, endPoint x: 10, endPoint y: 703, distance: 98.4
click at [10, 703] on section "Virtual Paddock steers Total Area 1.26 ac Grazing Area 0.82 ac Watering Points …" at bounding box center [576, 686] width 1153 height 64
type input "s"
type input "training"
click at [1089, 682] on span "Save" at bounding box center [1098, 687] width 29 height 14
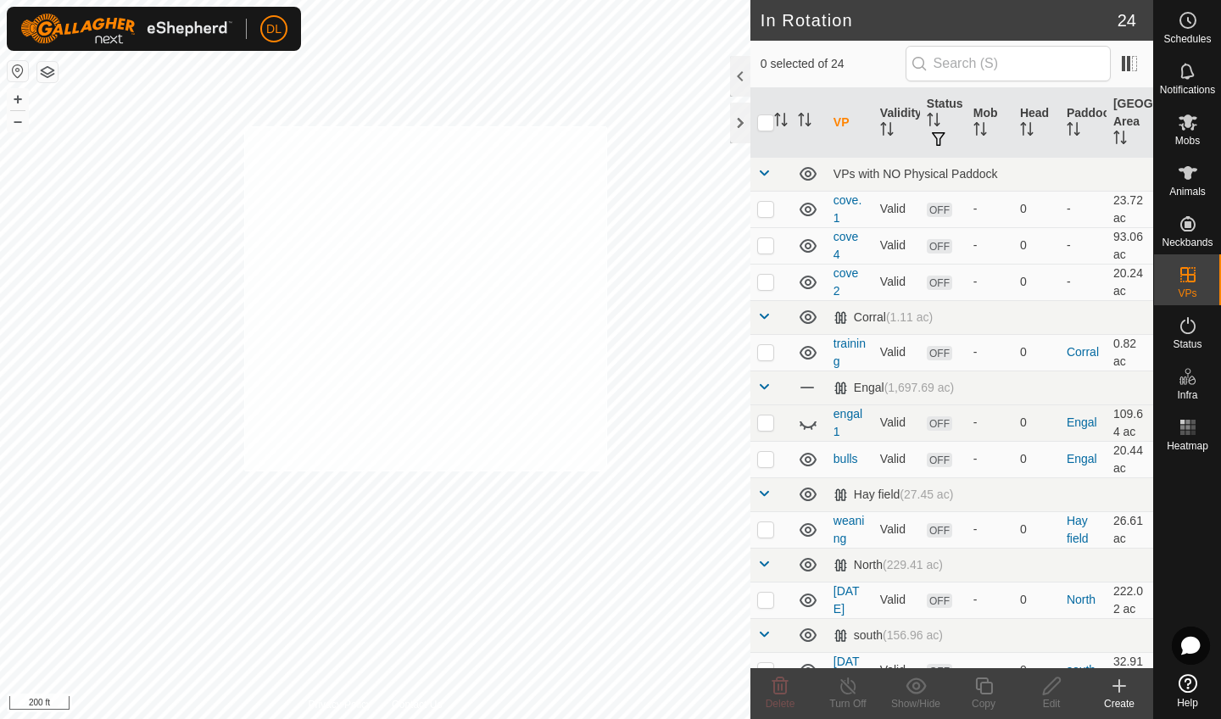
checkbox input "true"
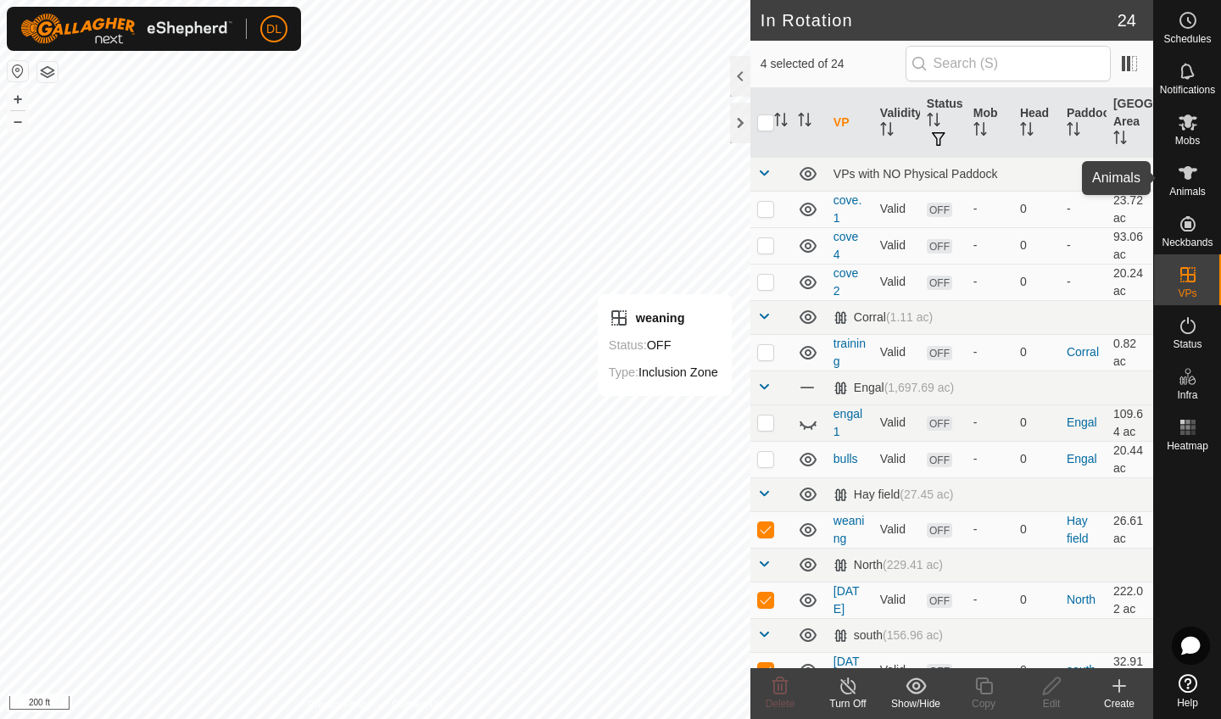
click at [1181, 179] on icon at bounding box center [1187, 173] width 20 height 20
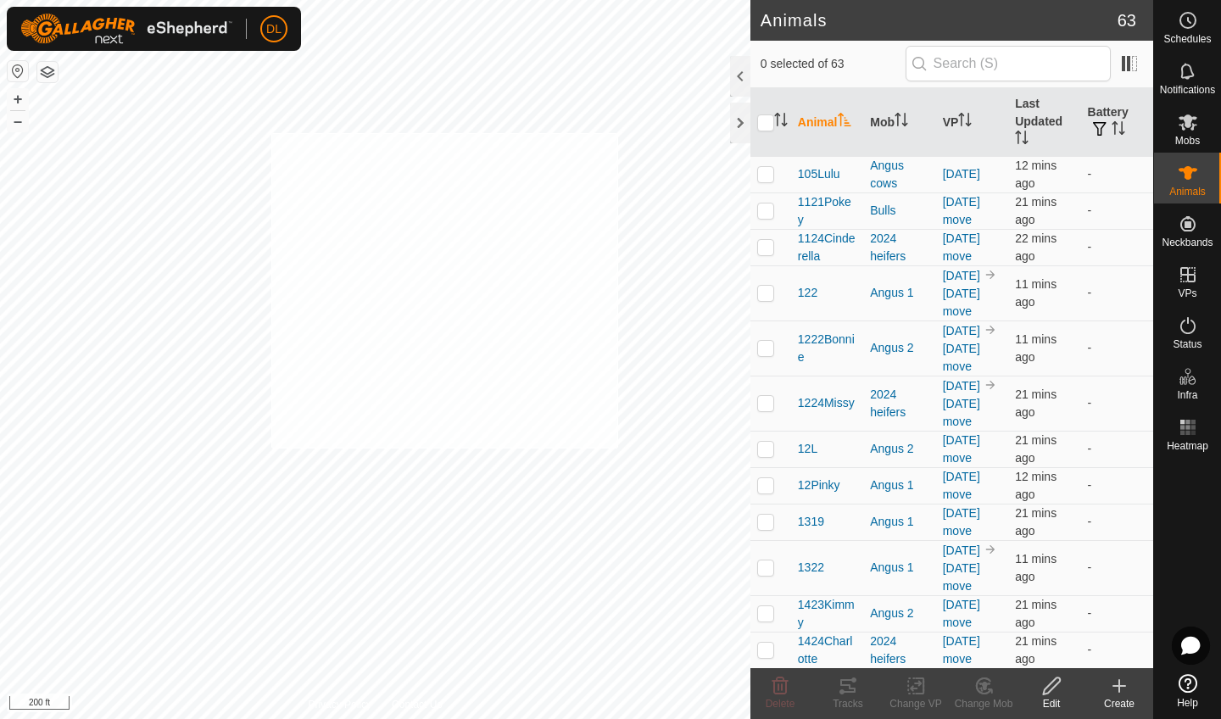
checkbox input "true"
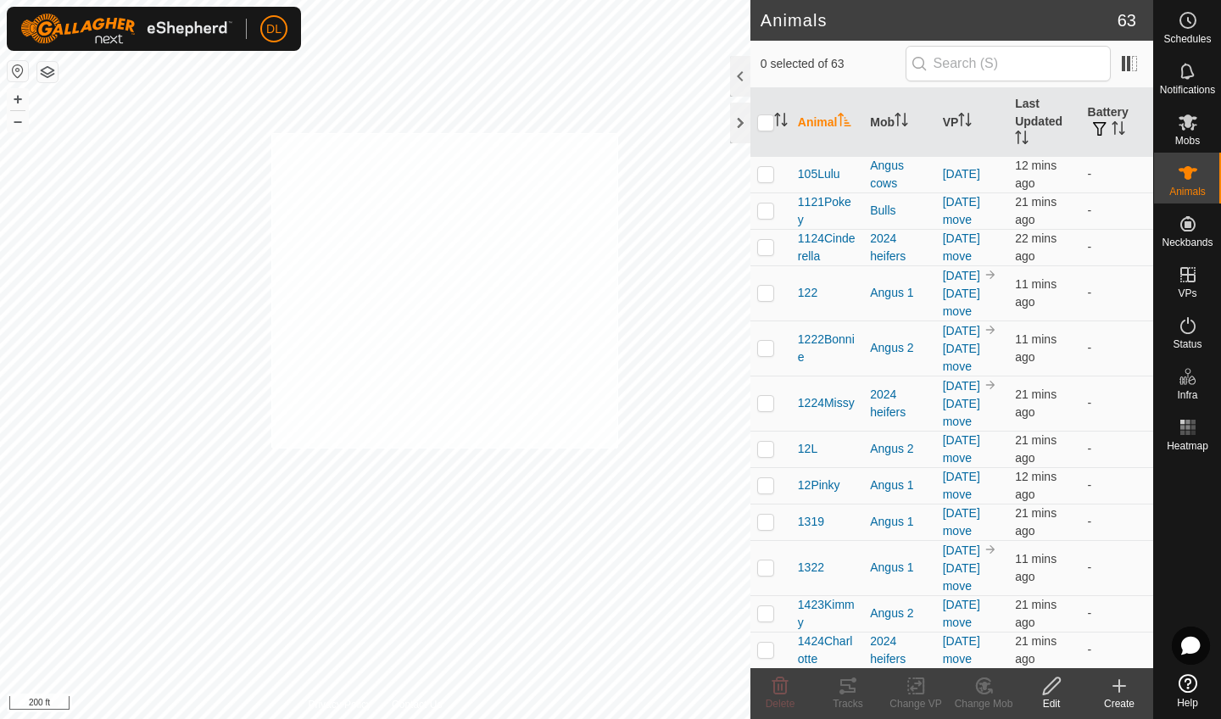
checkbox input "true"
click at [910, 699] on div "Change VP" at bounding box center [916, 703] width 68 height 15
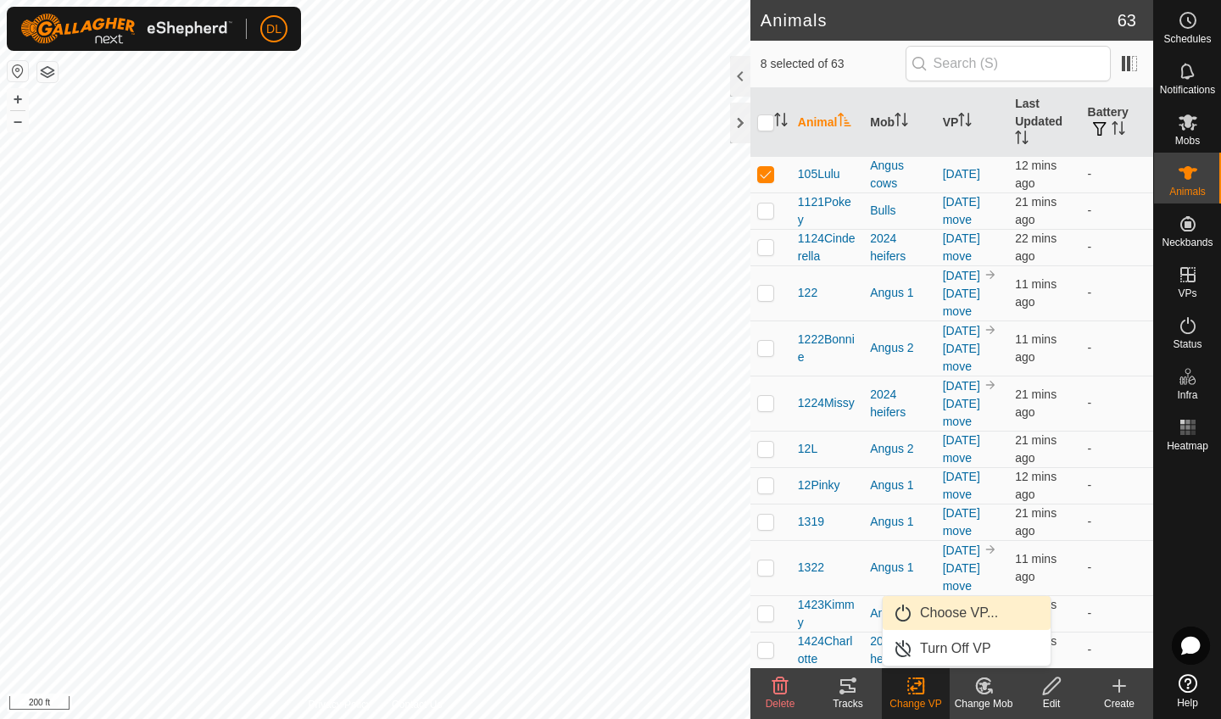
click at [919, 619] on link "Choose VP..." at bounding box center [966, 613] width 168 height 34
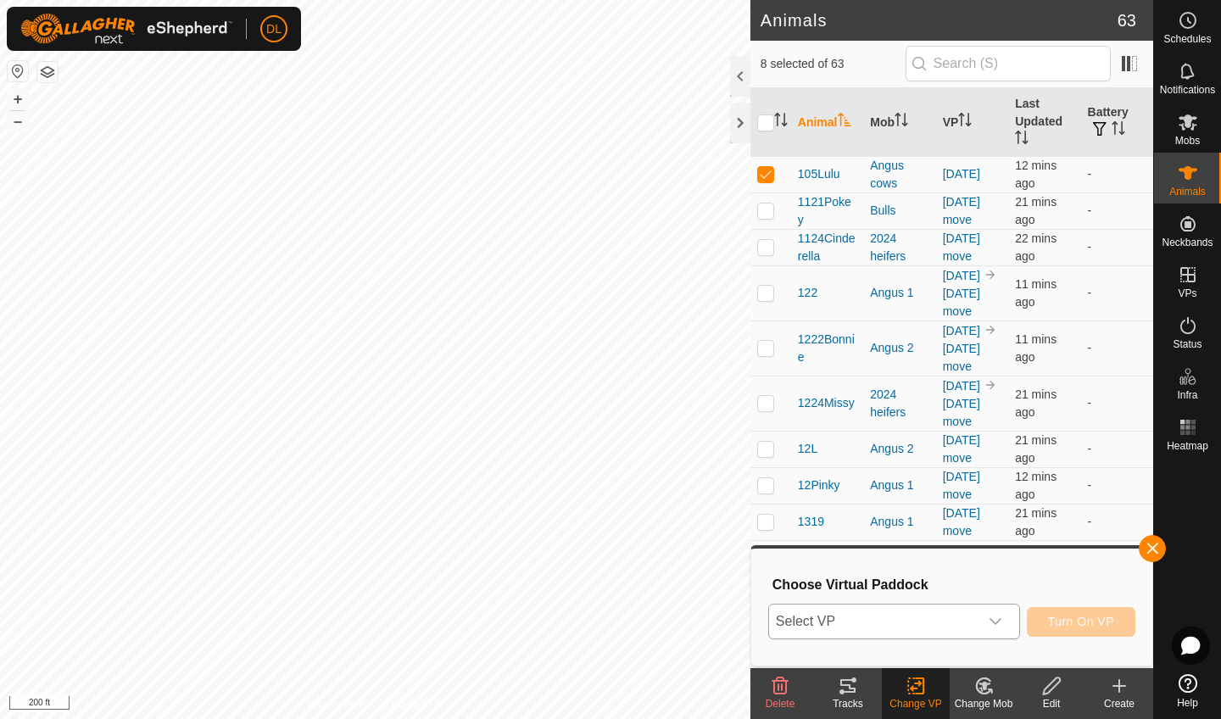
click at [864, 615] on span "Select VP" at bounding box center [873, 621] width 209 height 34
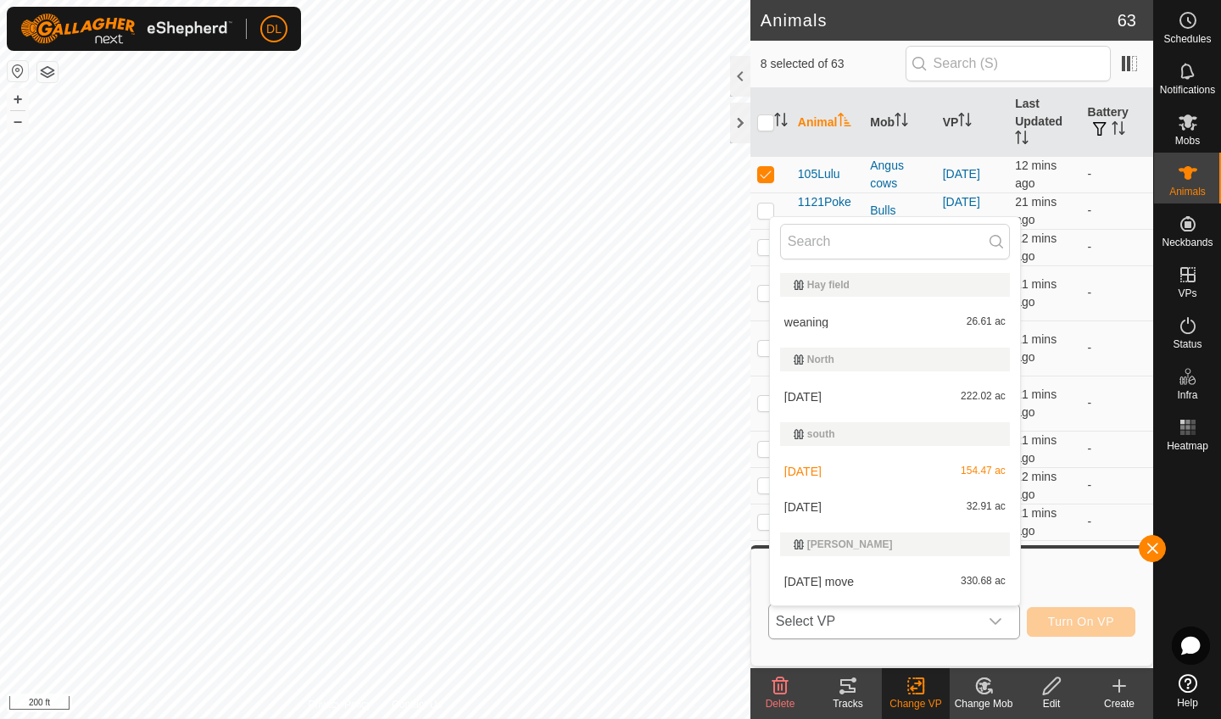
scroll to position [351, 0]
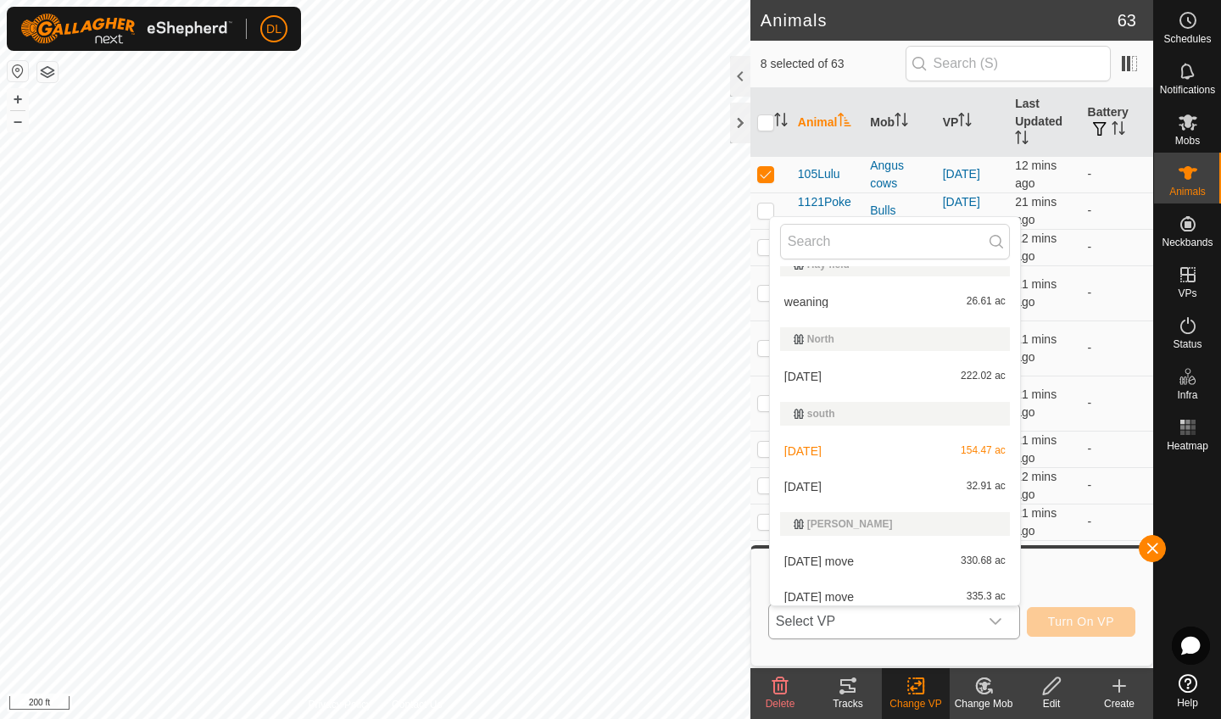
click at [815, 486] on li "aug 14 32.91 ac" at bounding box center [895, 487] width 250 height 34
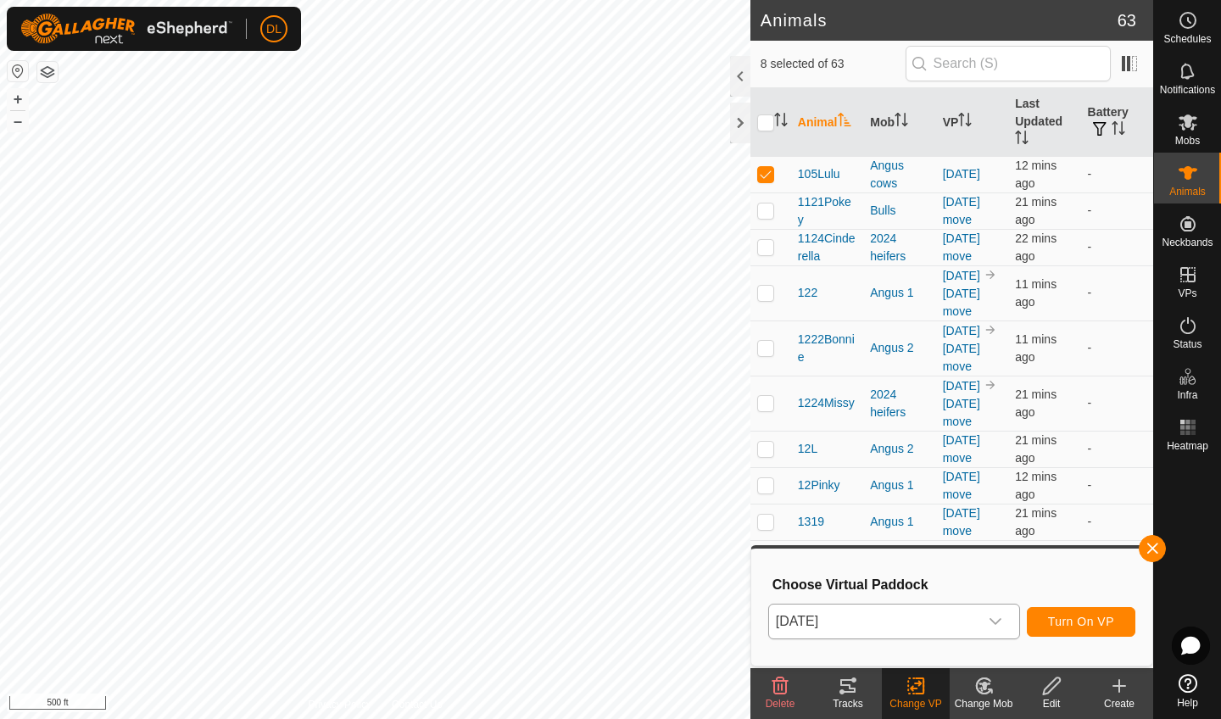
click at [1066, 625] on span "Turn On VP" at bounding box center [1081, 622] width 66 height 14
